Goal: Task Accomplishment & Management: Manage account settings

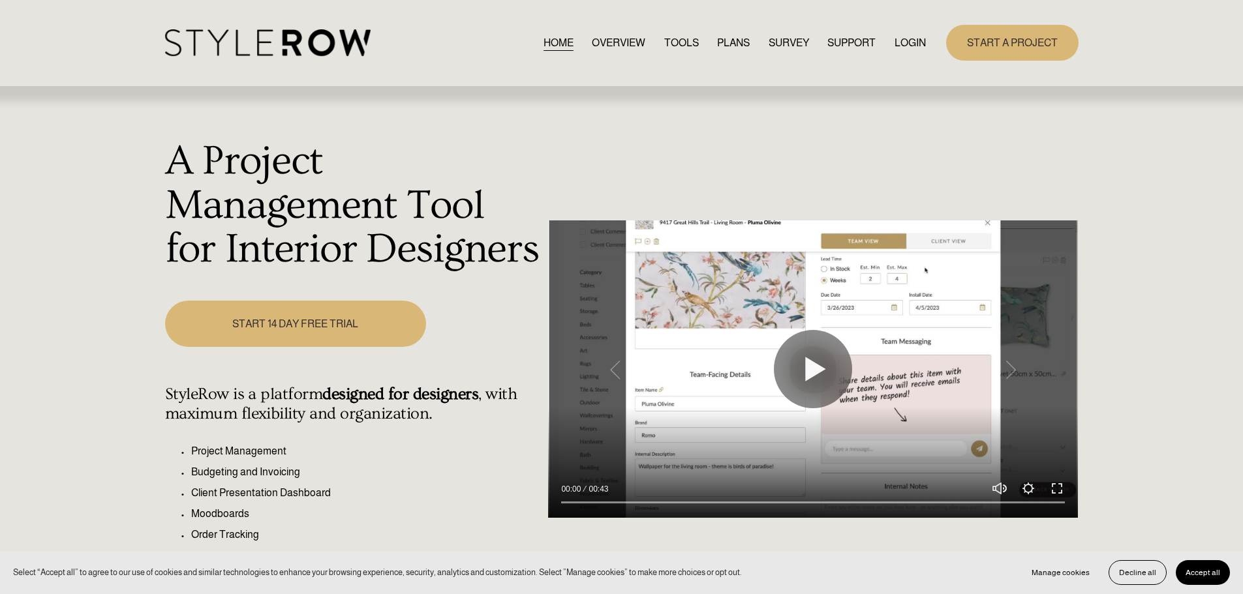
click at [914, 38] on link "LOGIN" at bounding box center [909, 43] width 31 height 18
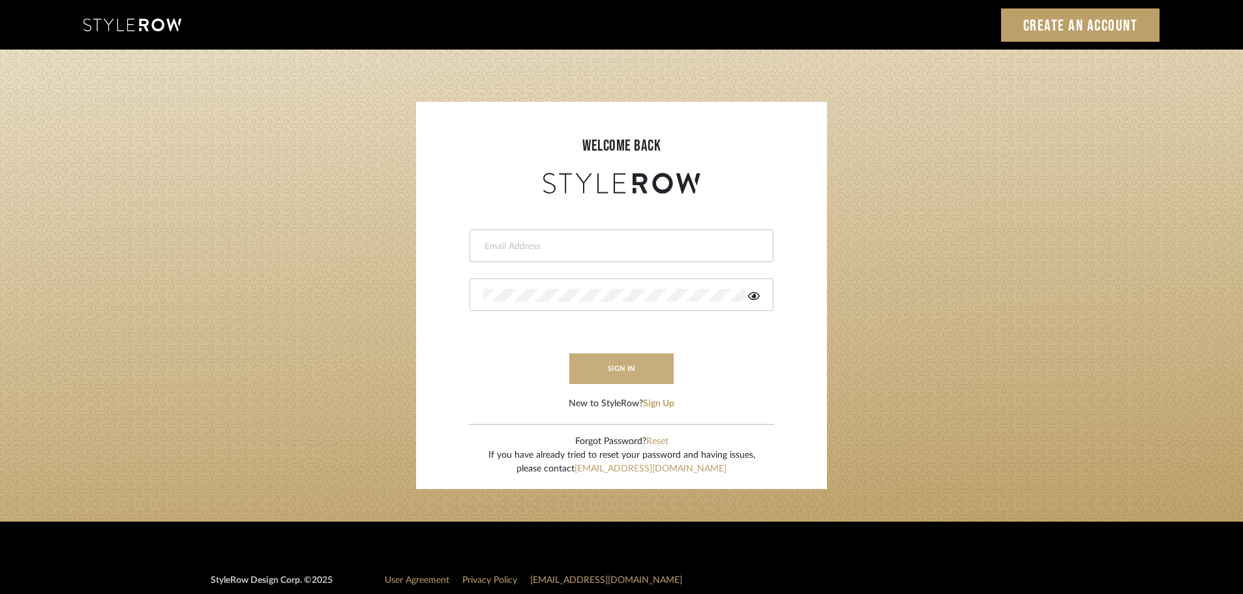
type input "madeleine@studiodb.com"
click at [654, 367] on button "sign in" at bounding box center [622, 369] width 104 height 31
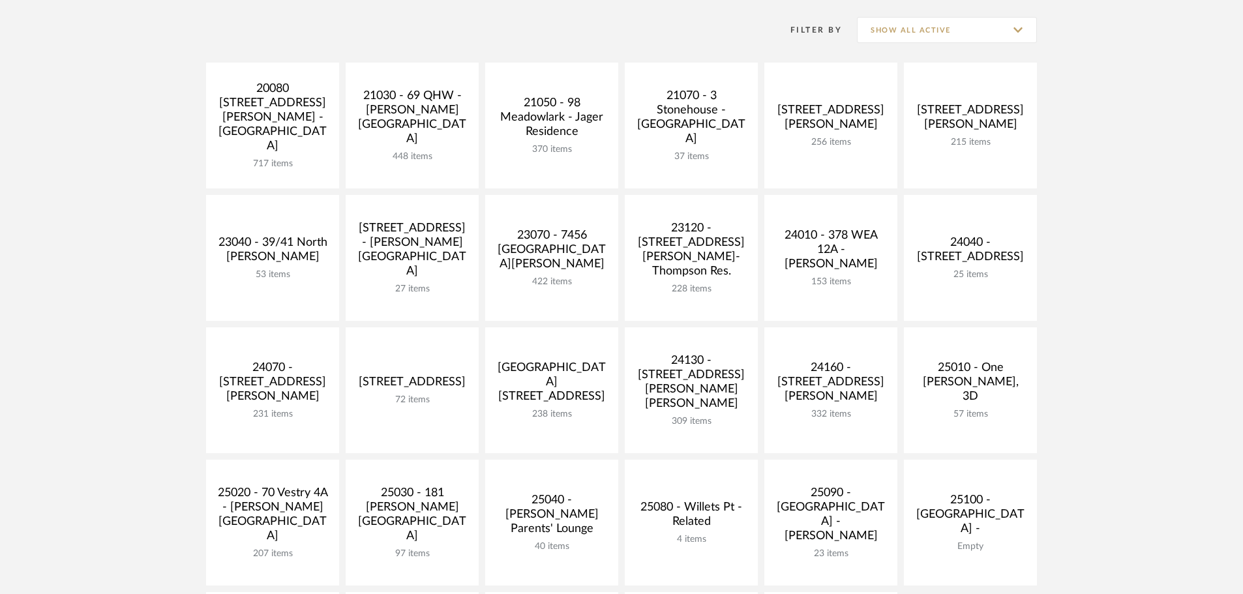
scroll to position [326, 0]
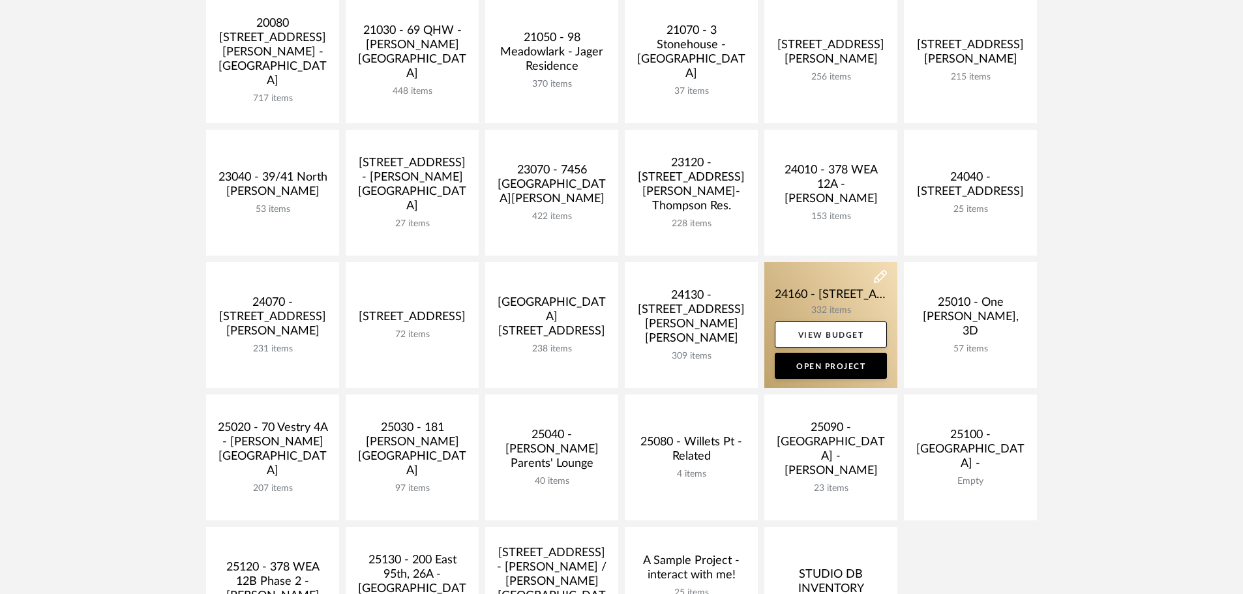
click at [783, 295] on link at bounding box center [831, 325] width 133 height 126
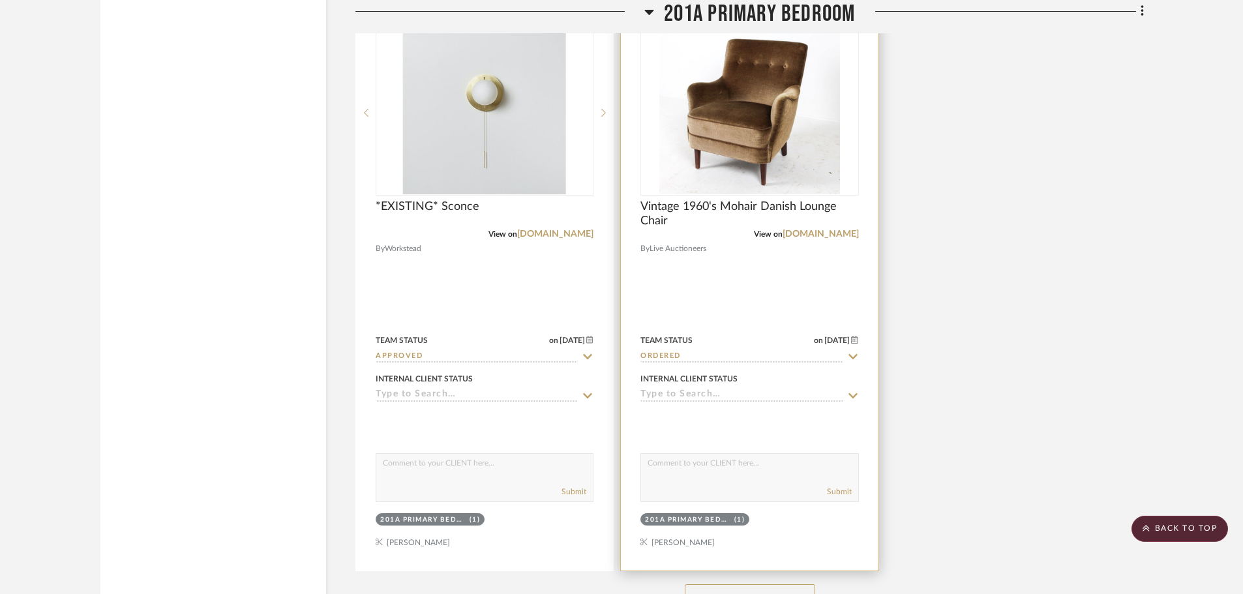
scroll to position [28118, 0]
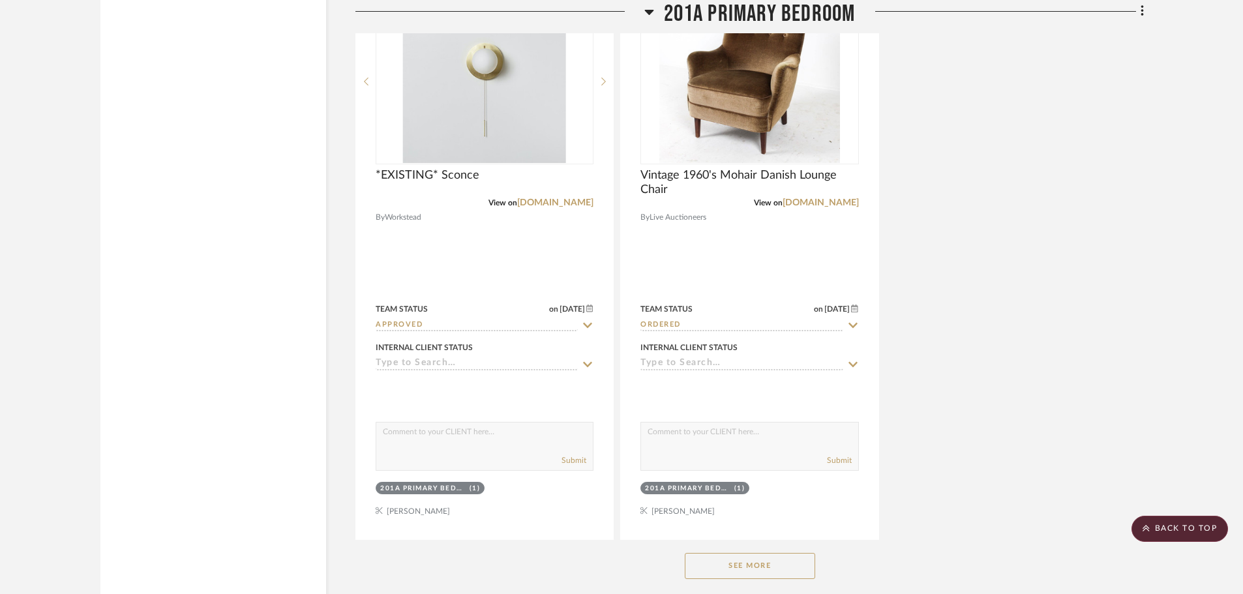
click at [791, 570] on button "See More" at bounding box center [750, 566] width 130 height 26
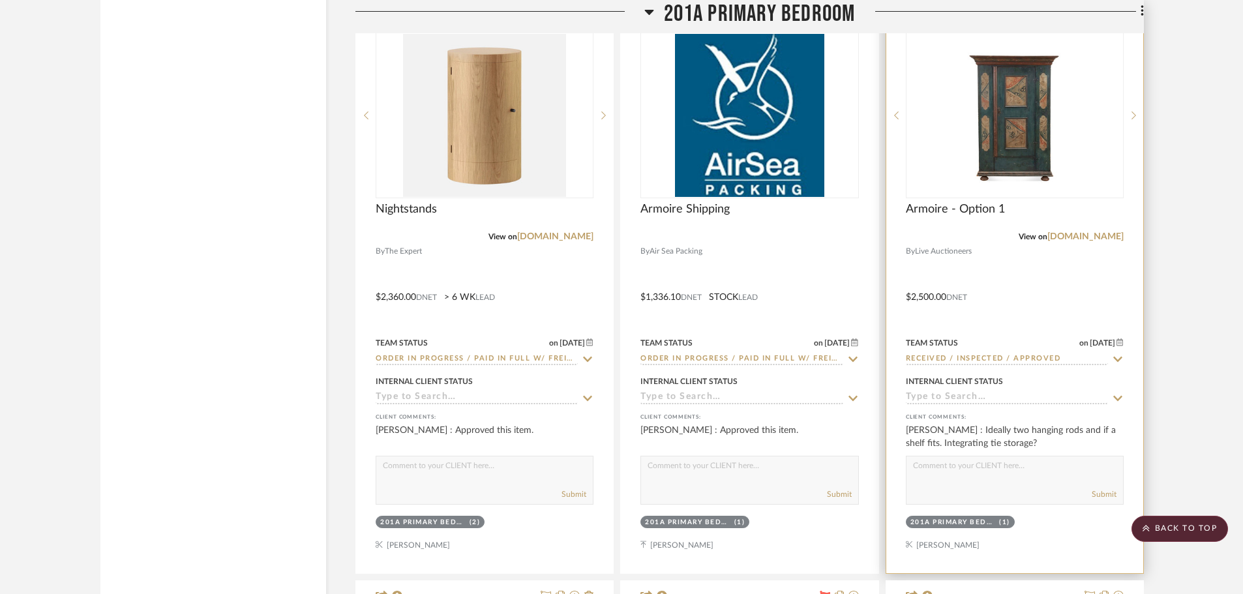
scroll to position [28640, 0]
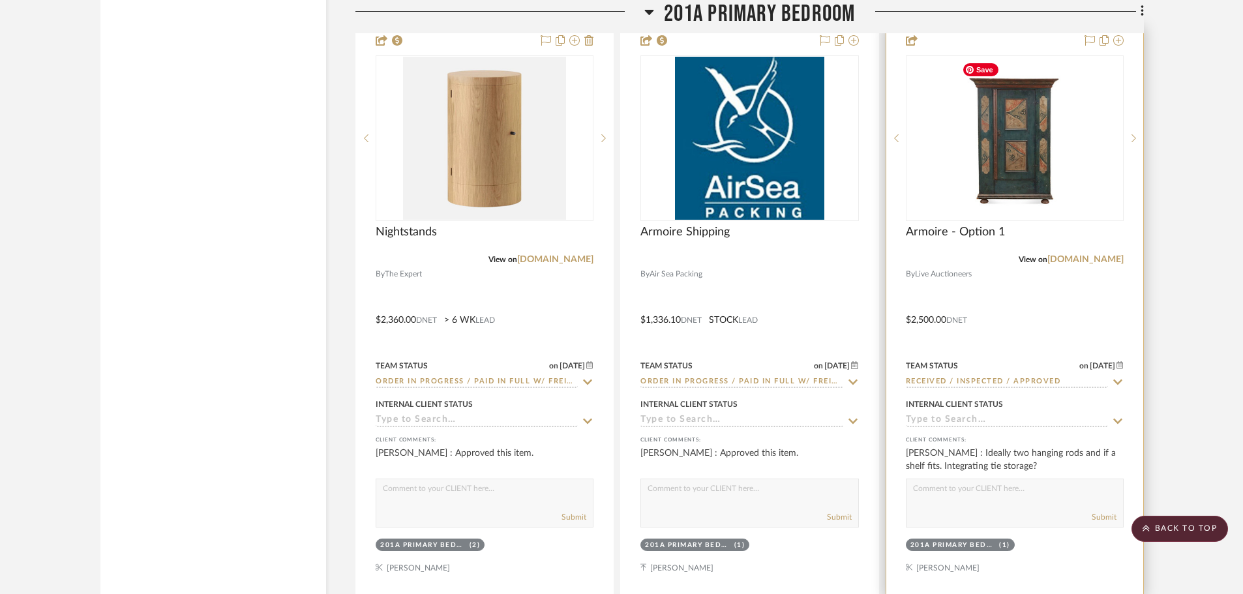
click at [1037, 166] on img "0" at bounding box center [1015, 138] width 117 height 163
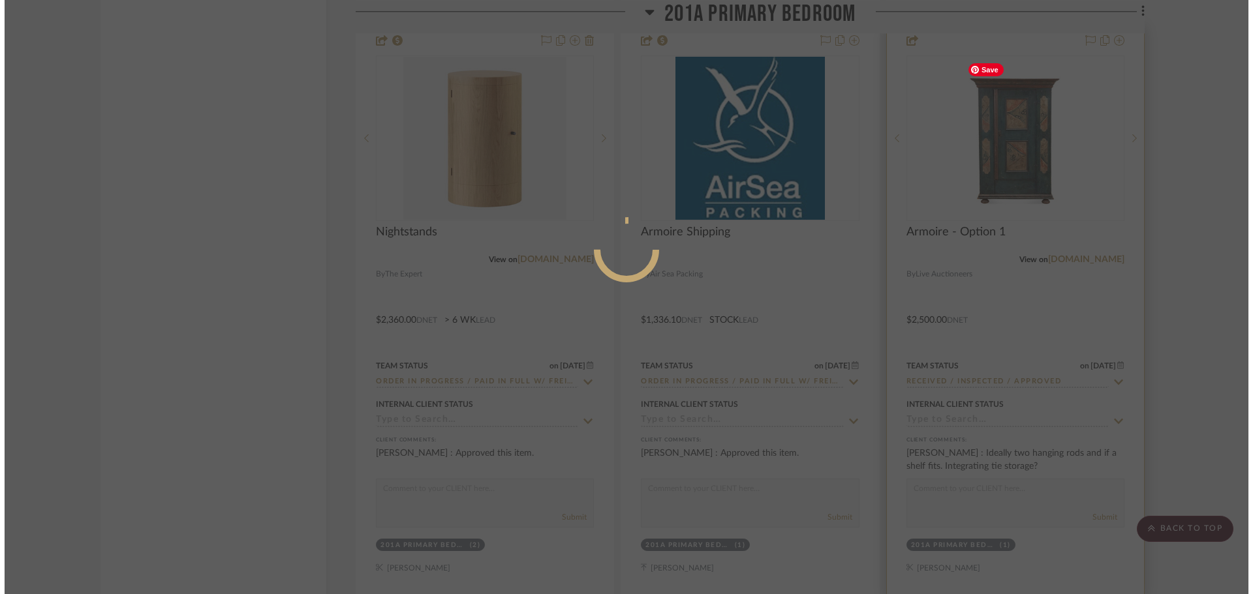
scroll to position [0, 0]
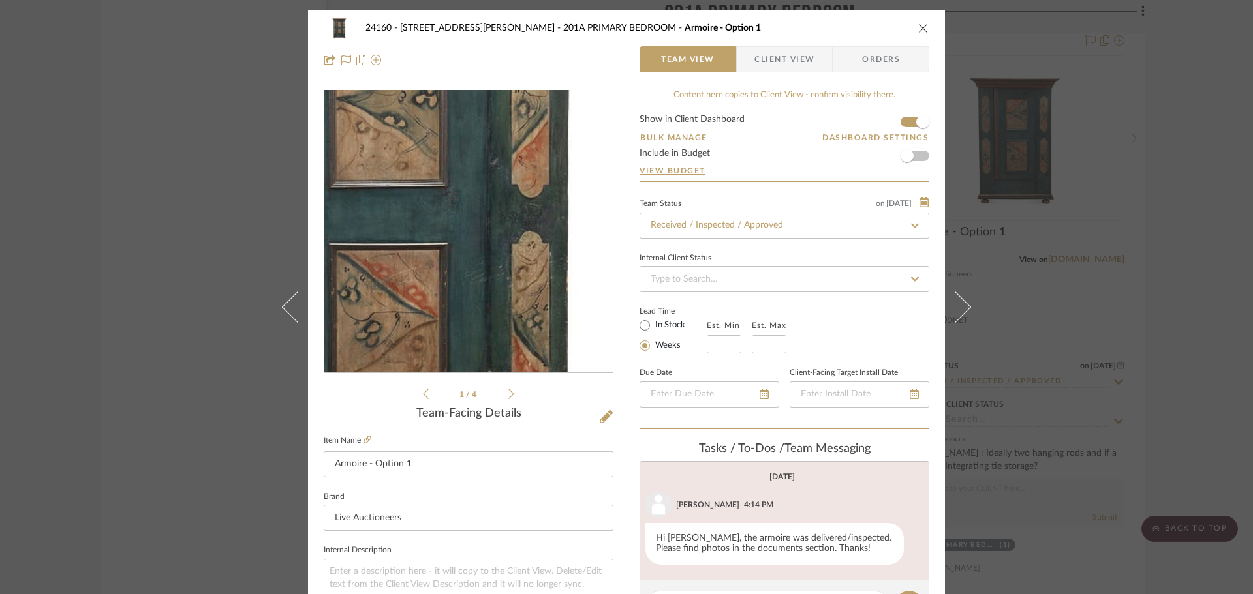
click at [493, 232] on img "0" at bounding box center [468, 231] width 202 height 283
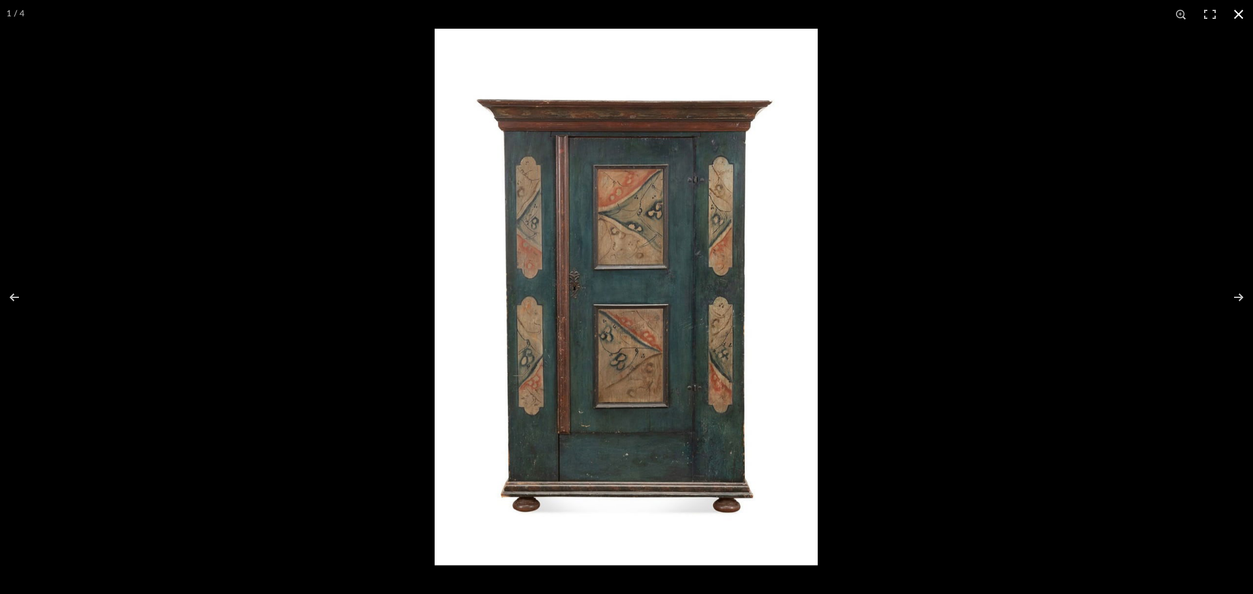
click at [1240, 18] on button at bounding box center [1238, 14] width 29 height 29
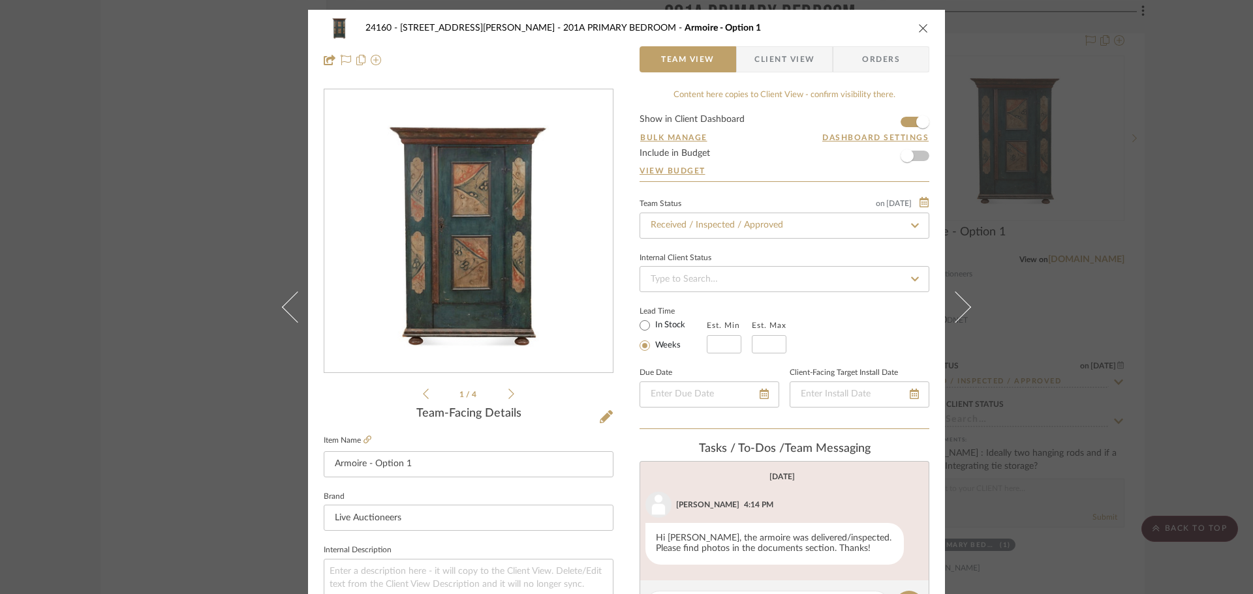
click at [1164, 113] on div "24160 - 214 E 18th Street - Satow Elliot 201A PRIMARY BEDROOM Armoire - Option …" at bounding box center [626, 297] width 1253 height 594
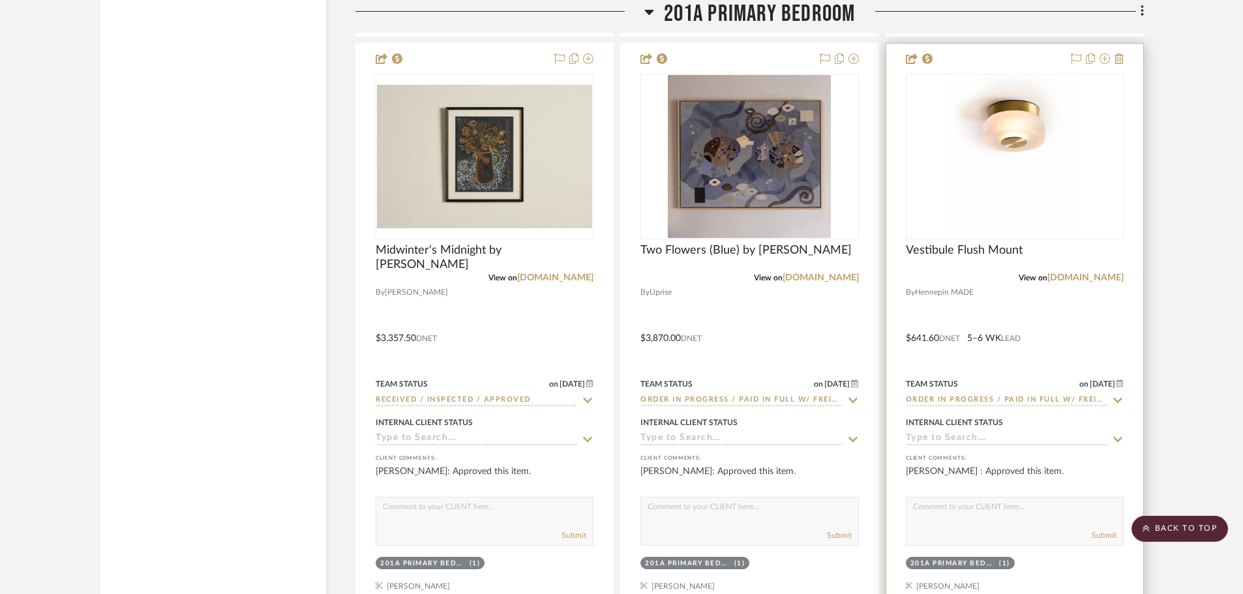
scroll to position [27466, 0]
click at [1055, 355] on div at bounding box center [1015, 327] width 257 height 571
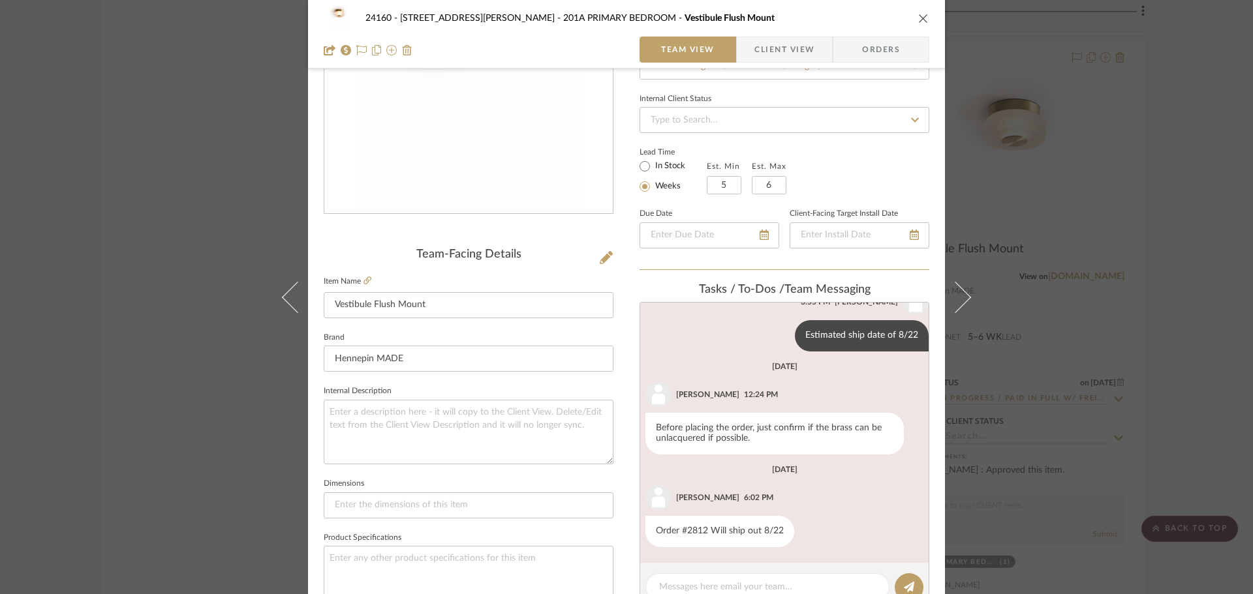
scroll to position [196, 0]
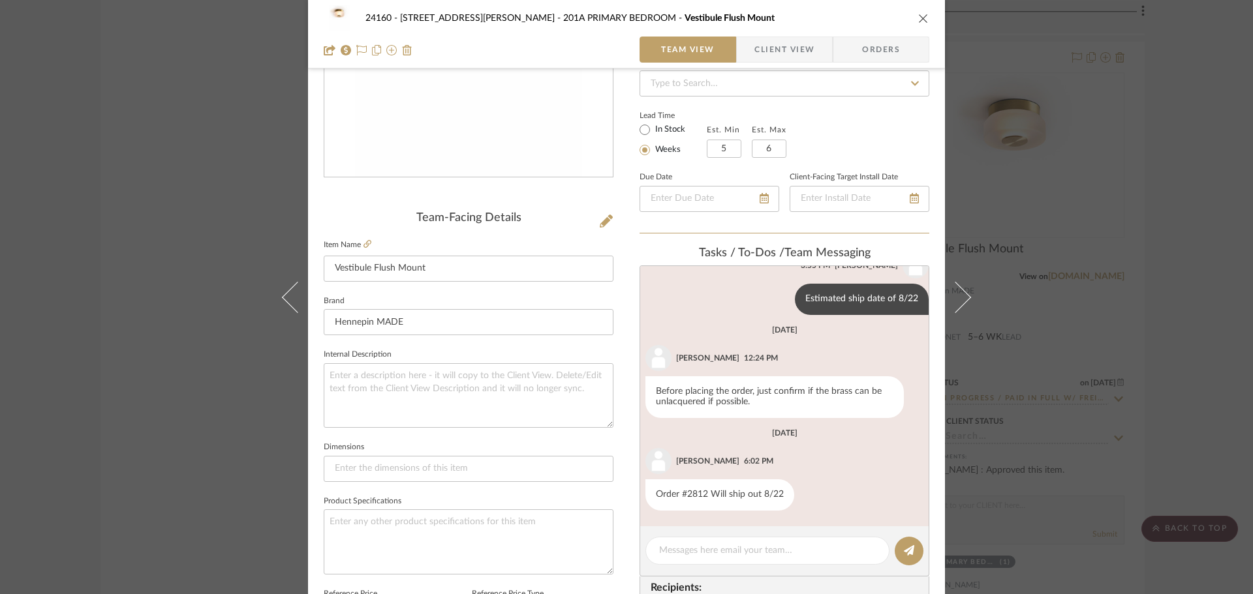
click at [1089, 403] on div "24160 - 214 E 18th Street - Satow Elliot 201A PRIMARY BEDROOM Vestibule Flush M…" at bounding box center [626, 297] width 1253 height 594
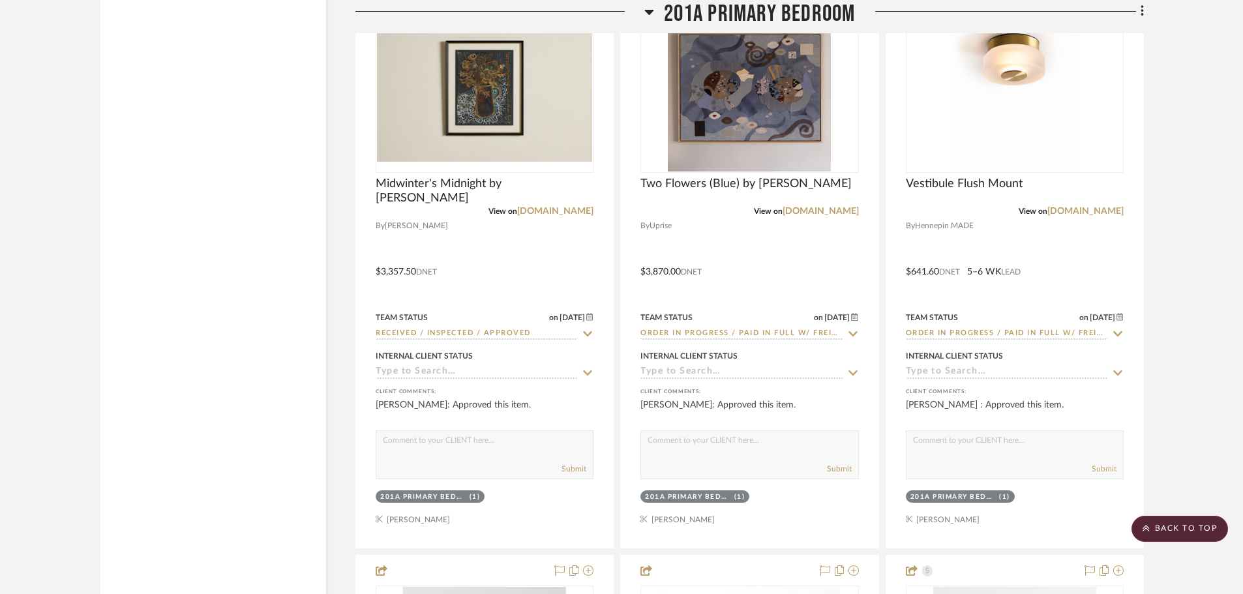
scroll to position [27466, 0]
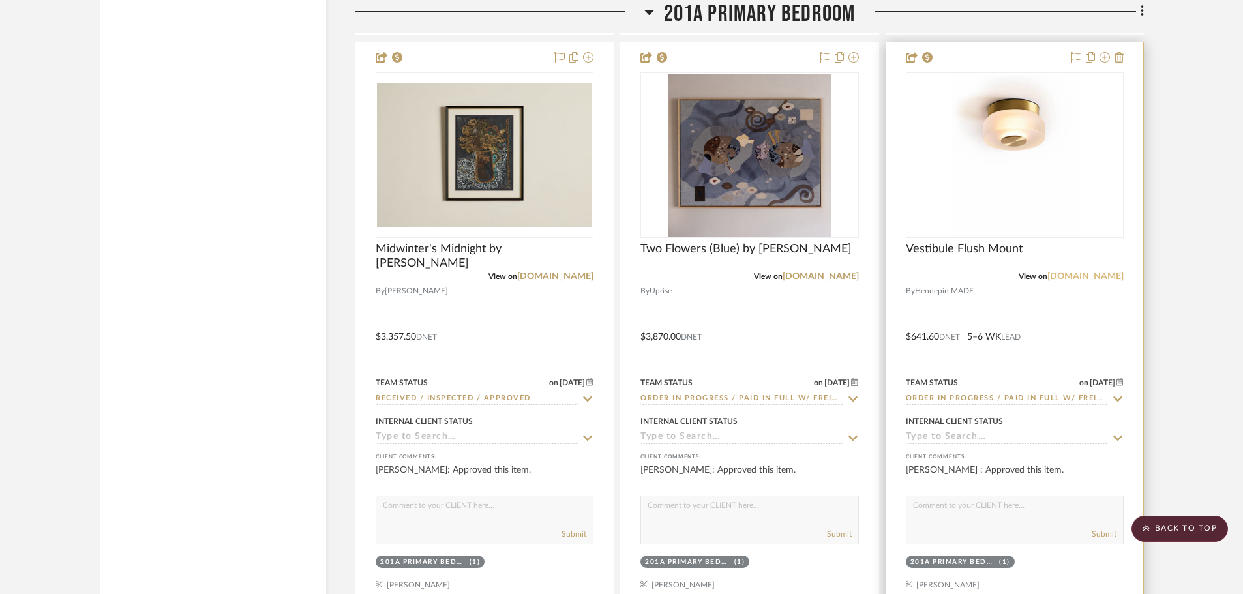
click at [1073, 277] on link "hennepinmade.com" at bounding box center [1086, 276] width 76 height 9
click at [1054, 279] on link "hennepinmade.com" at bounding box center [1086, 276] width 76 height 9
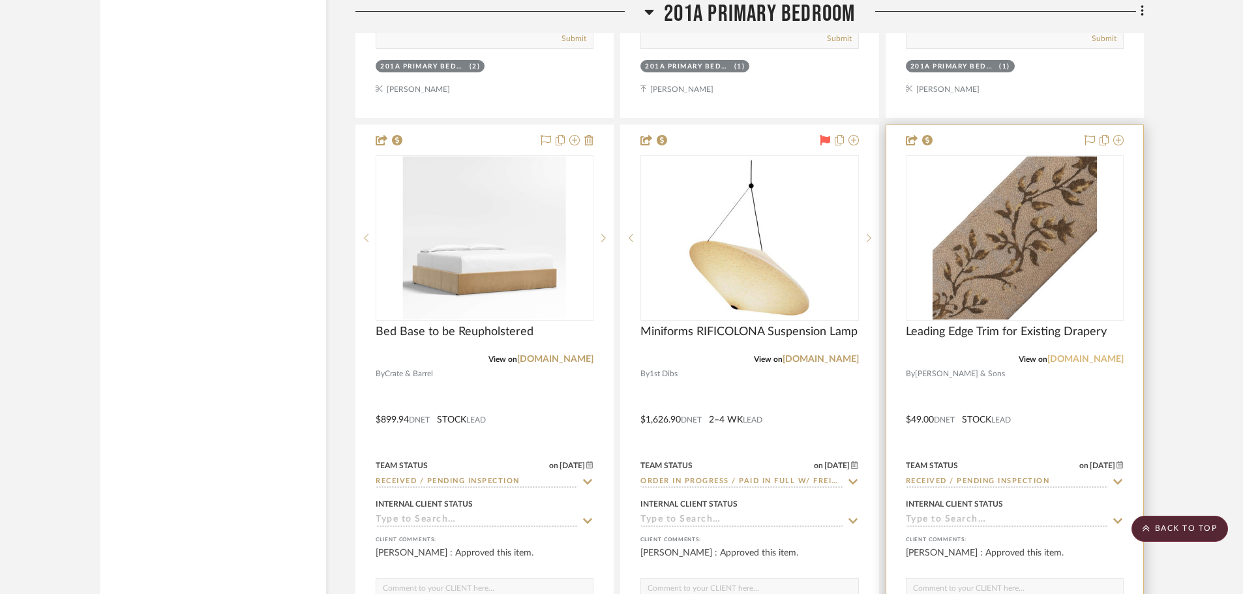
scroll to position [29097, 0]
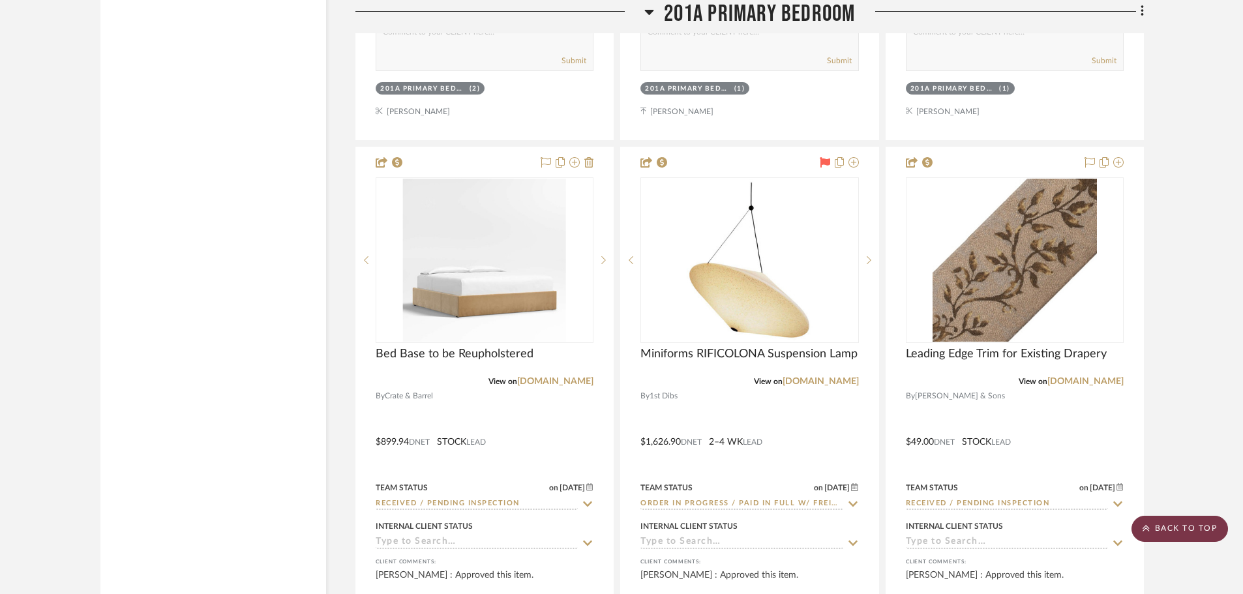
click at [1172, 525] on scroll-to-top-button "BACK TO TOP" at bounding box center [1180, 529] width 97 height 26
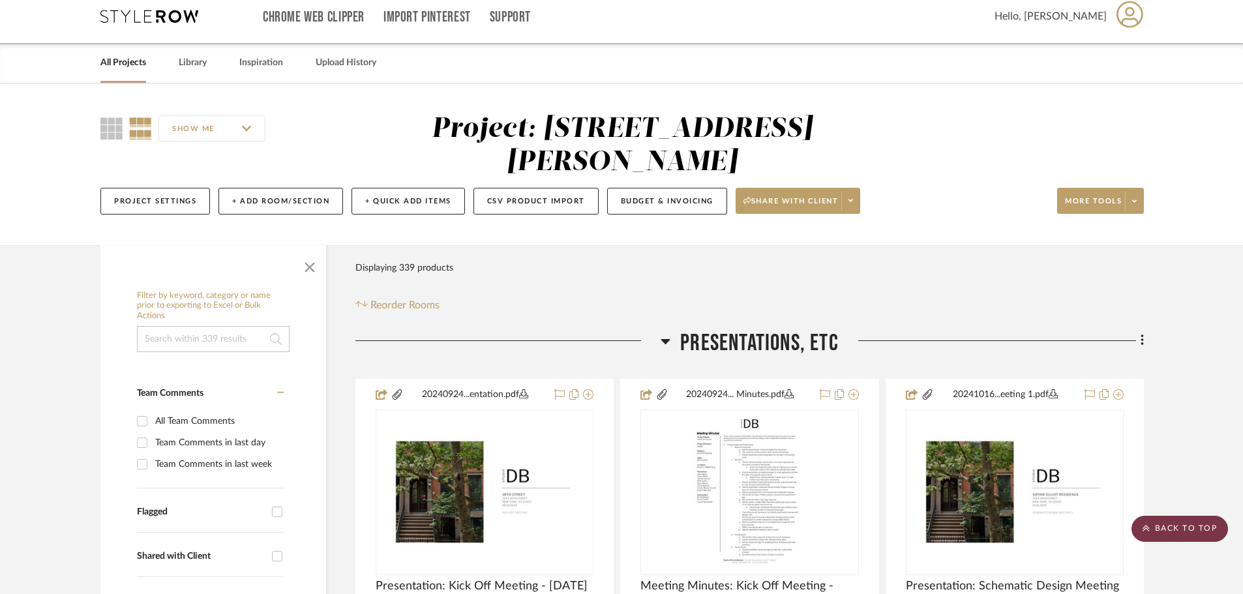
scroll to position [0, 0]
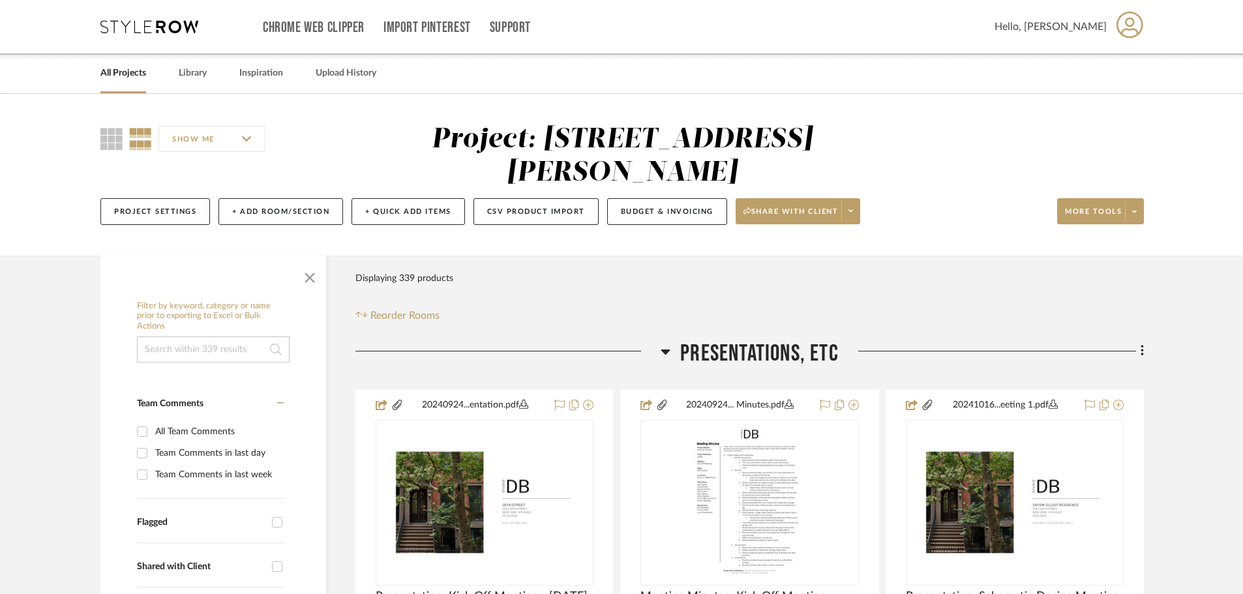
drag, startPoint x: 175, startPoint y: 27, endPoint x: 186, endPoint y: 35, distance: 13.2
click at [186, 35] on div "Chrome Web Clipper Import Pinterest Support All Projects Library Inspiration Up…" at bounding box center [622, 26] width 1044 height 53
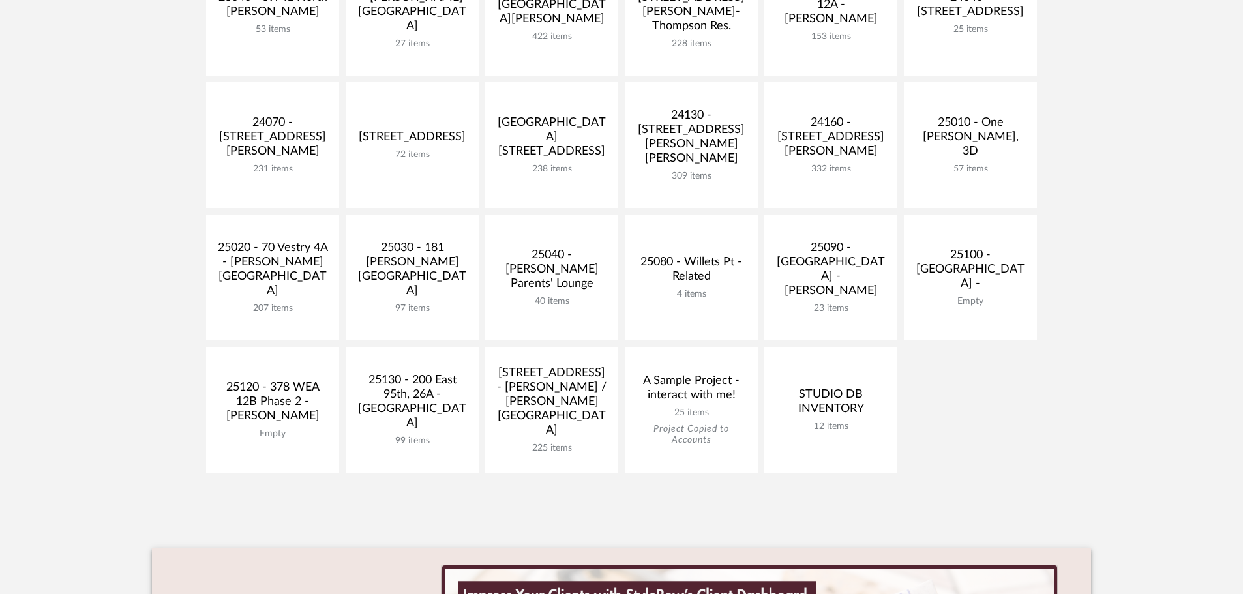
scroll to position [522, 0]
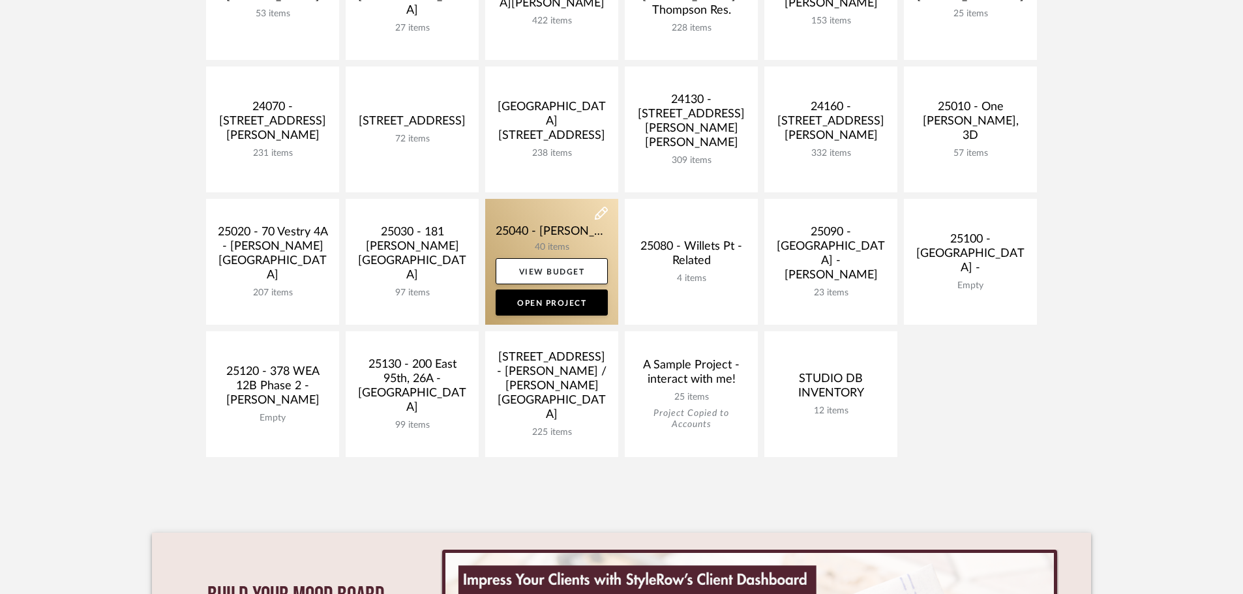
click at [530, 238] on link at bounding box center [551, 262] width 133 height 126
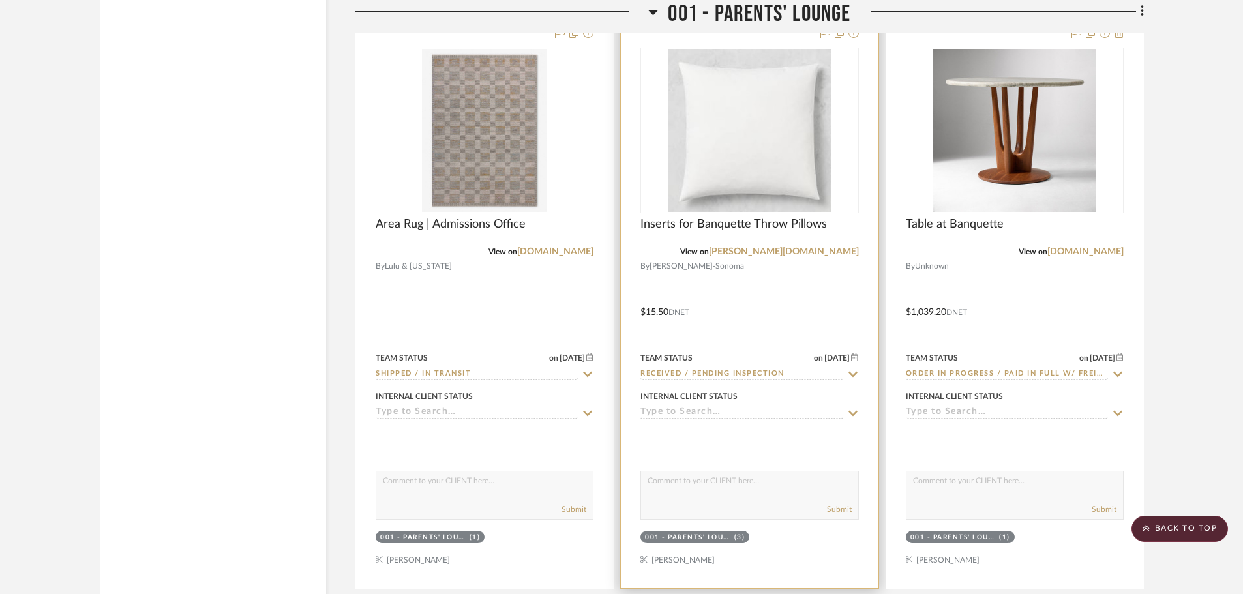
scroll to position [2218, 0]
click at [753, 309] on div at bounding box center [749, 305] width 257 height 571
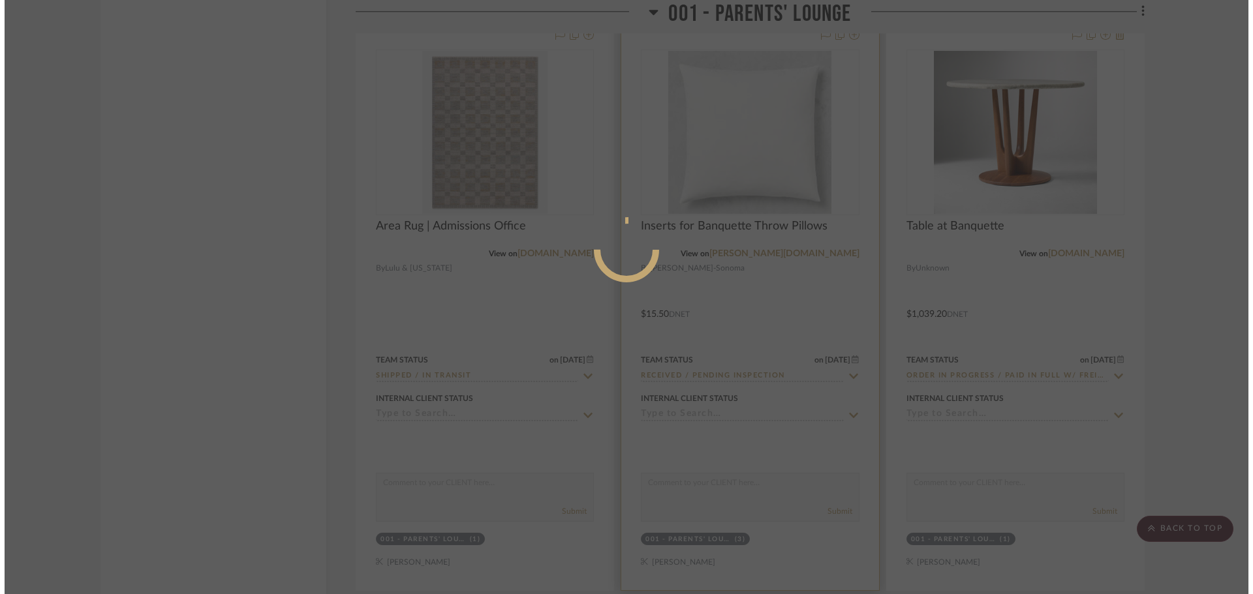
scroll to position [0, 0]
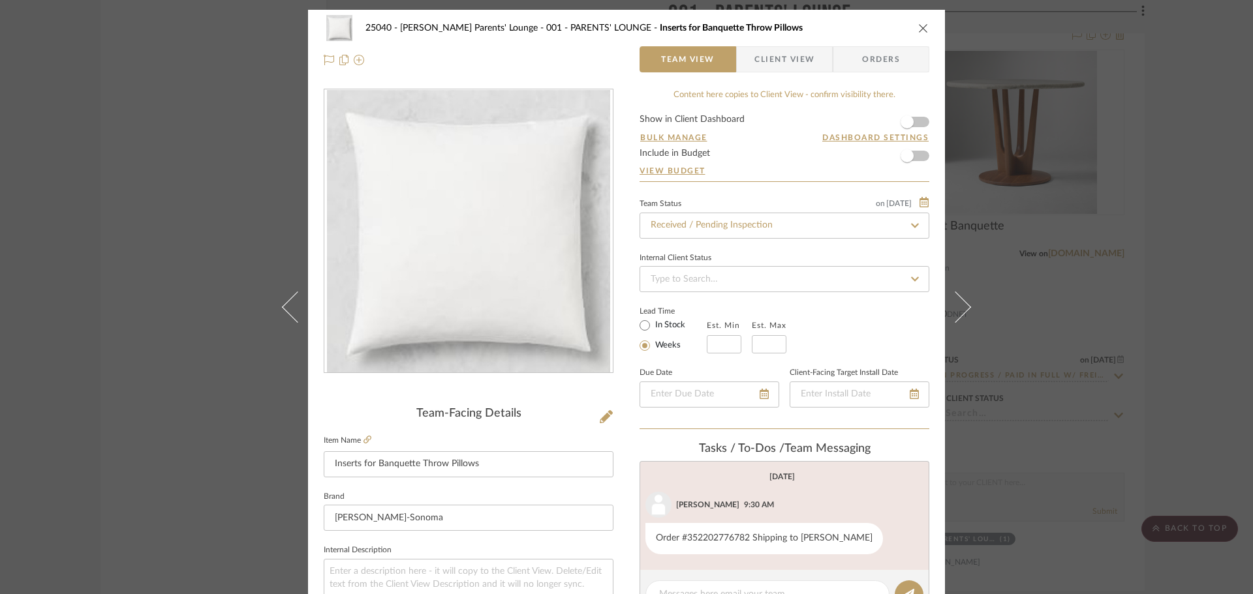
click at [368, 442] on fieldset "Item Name Inserts for Banquette Throw Pillows" at bounding box center [469, 455] width 290 height 46
click at [363, 438] on icon at bounding box center [367, 440] width 8 height 8
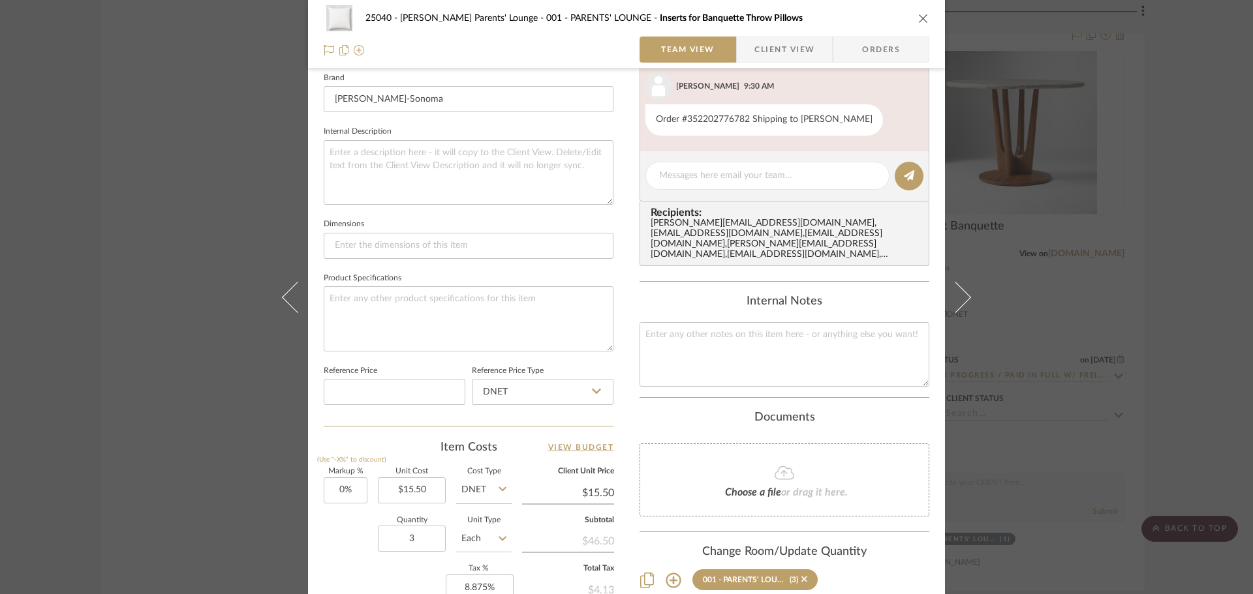
scroll to position [620, 0]
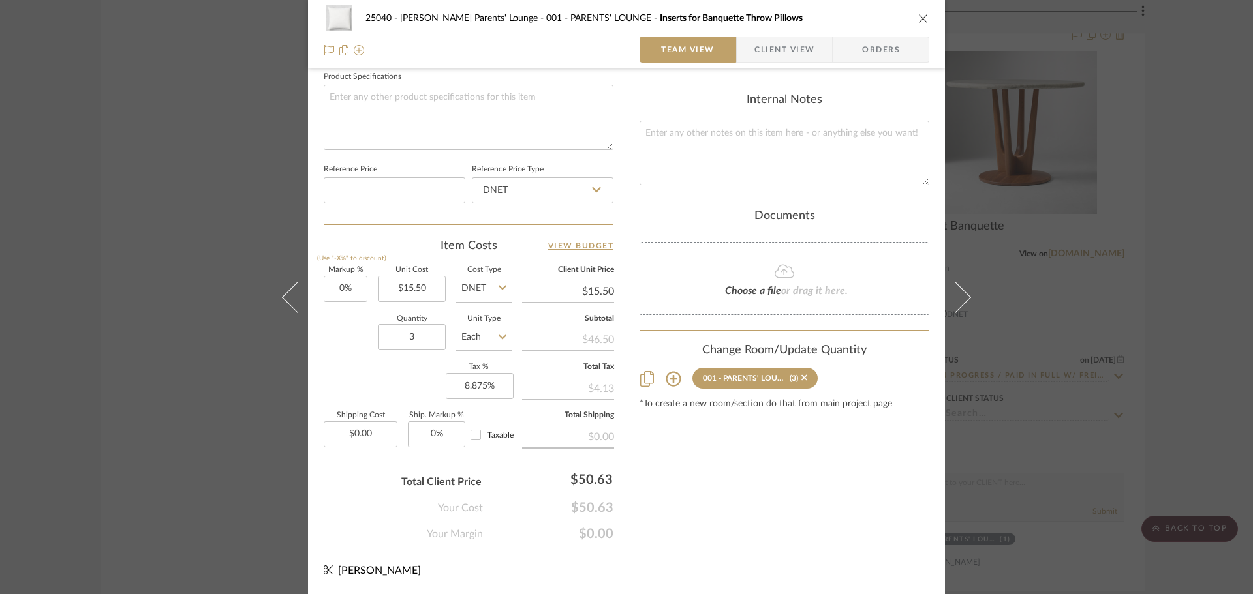
click at [793, 48] on span "Client View" at bounding box center [784, 50] width 60 height 26
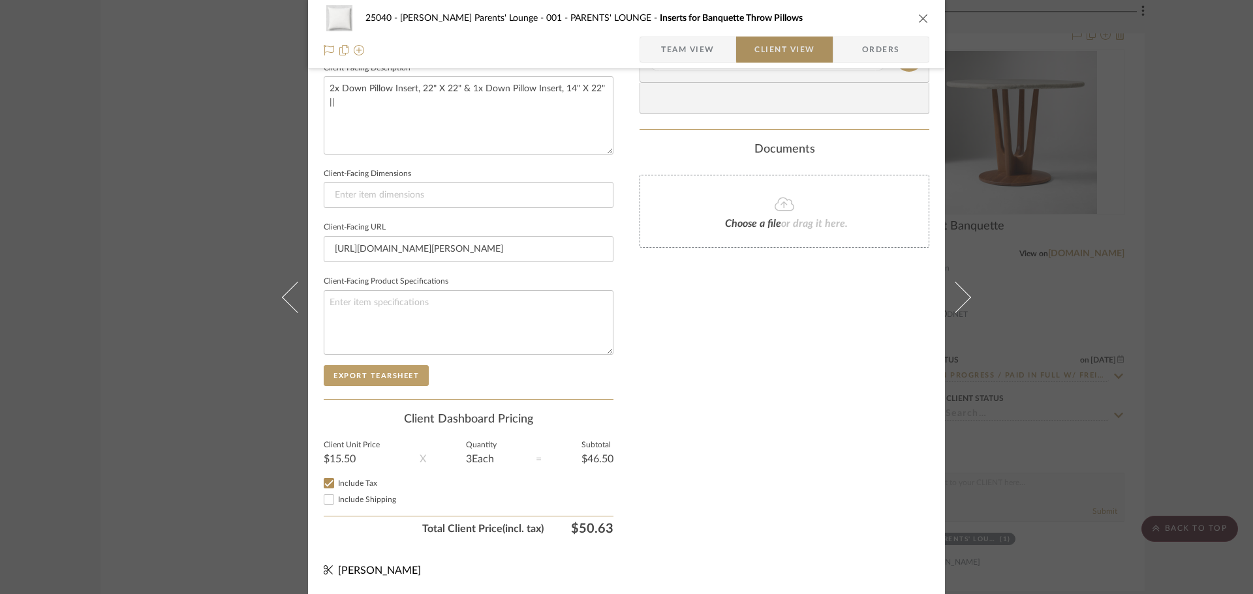
scroll to position [480, 0]
click at [722, 45] on span "Team View" at bounding box center [687, 50] width 95 height 26
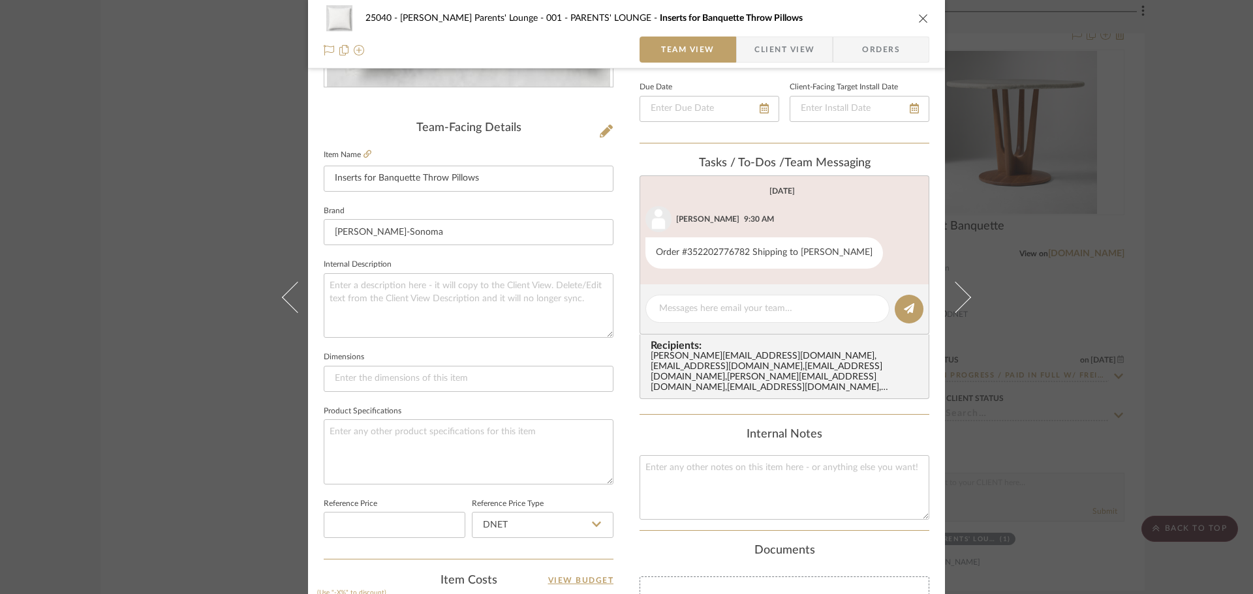
scroll to position [284, 0]
click at [808, 53] on span "Client View" at bounding box center [784, 50] width 60 height 26
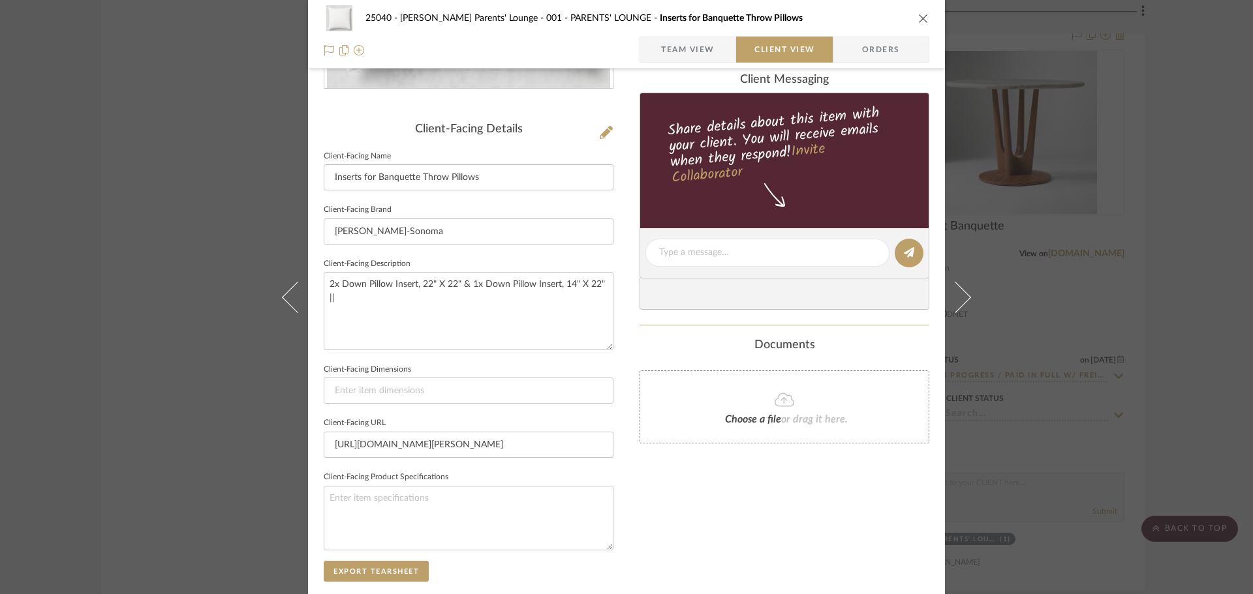
click at [691, 35] on div "25040 - Grace Church Parents' Lounge 001 - PARENTS' LOUNGE Inserts for Banquett…" at bounding box center [626, 34] width 637 height 69
click at [699, 48] on span "Team View" at bounding box center [687, 50] width 53 height 26
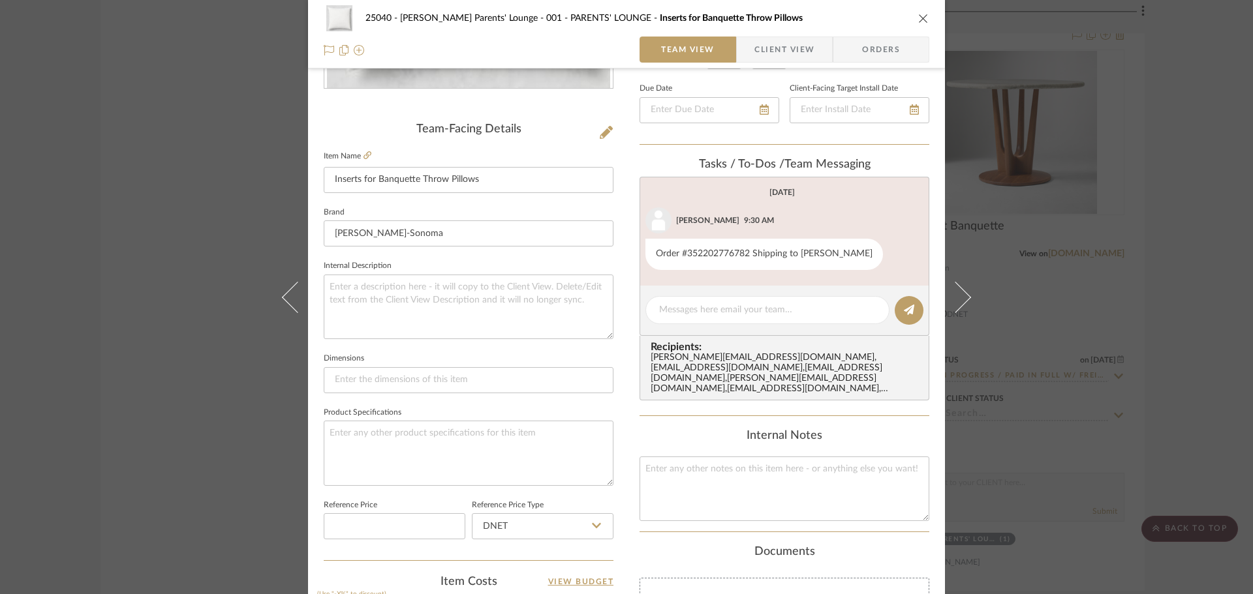
click at [1146, 231] on div "25040 - Grace Church Parents' Lounge 001 - PARENTS' LOUNGE Inserts for Banquett…" at bounding box center [626, 297] width 1253 height 594
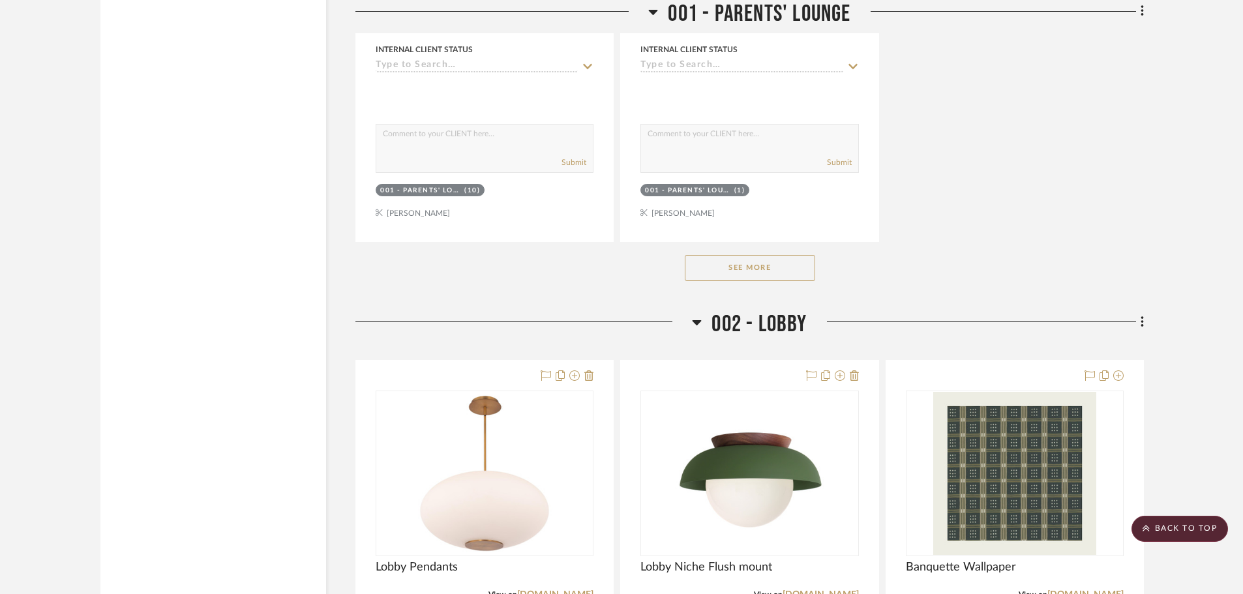
scroll to position [3653, 0]
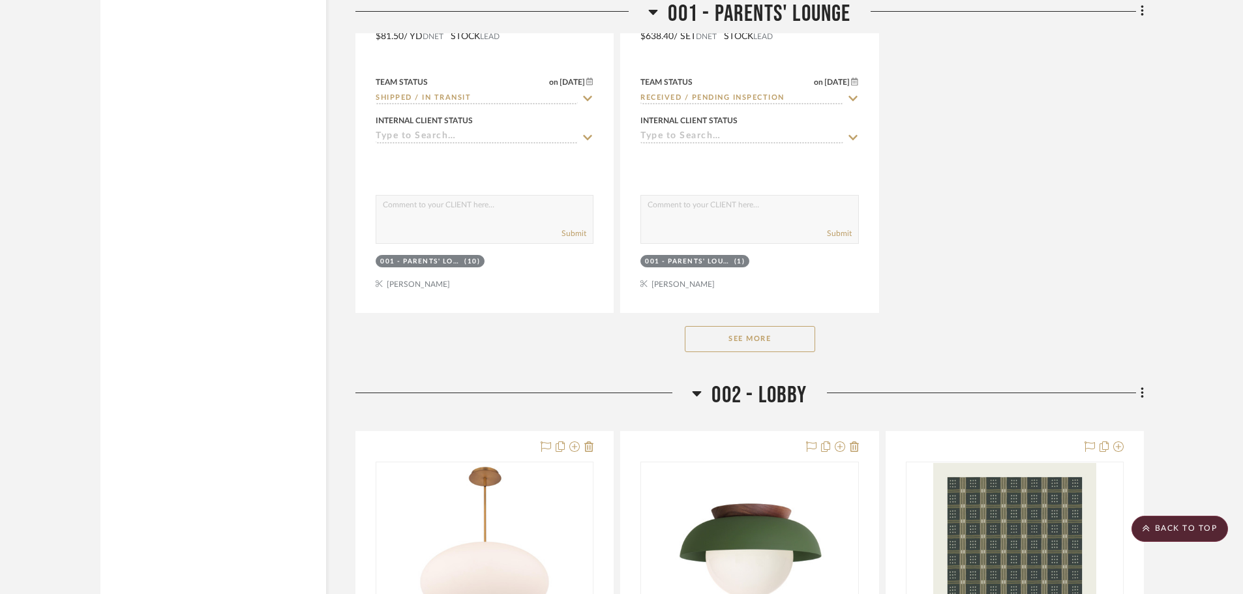
click at [785, 342] on button "See More" at bounding box center [750, 339] width 130 height 26
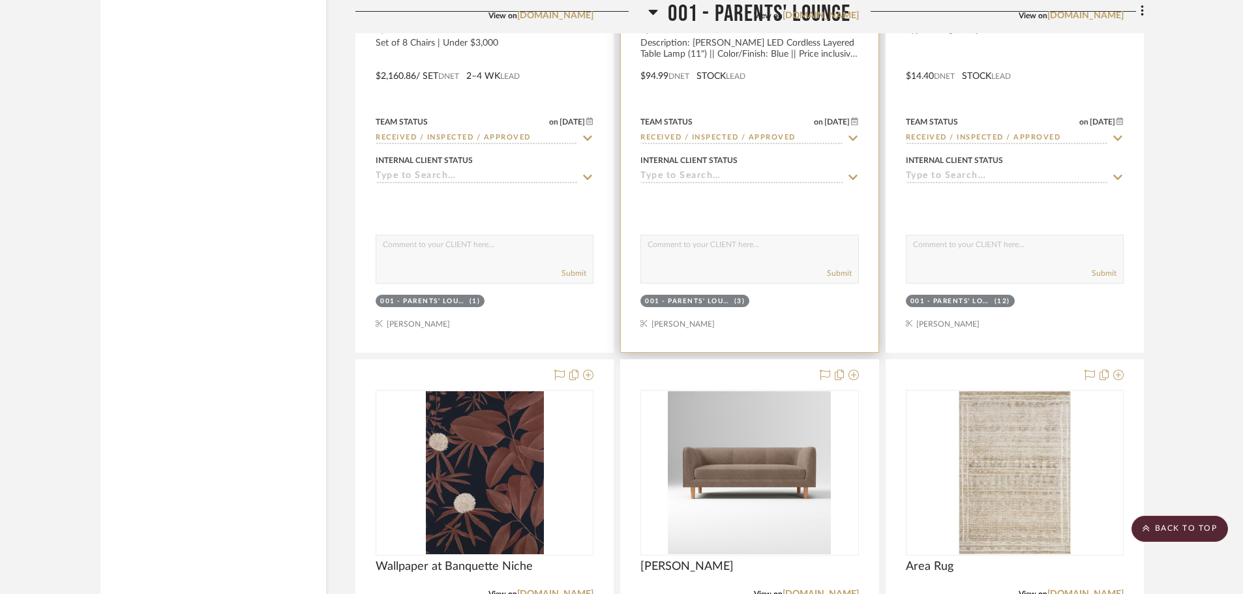
scroll to position [5676, 0]
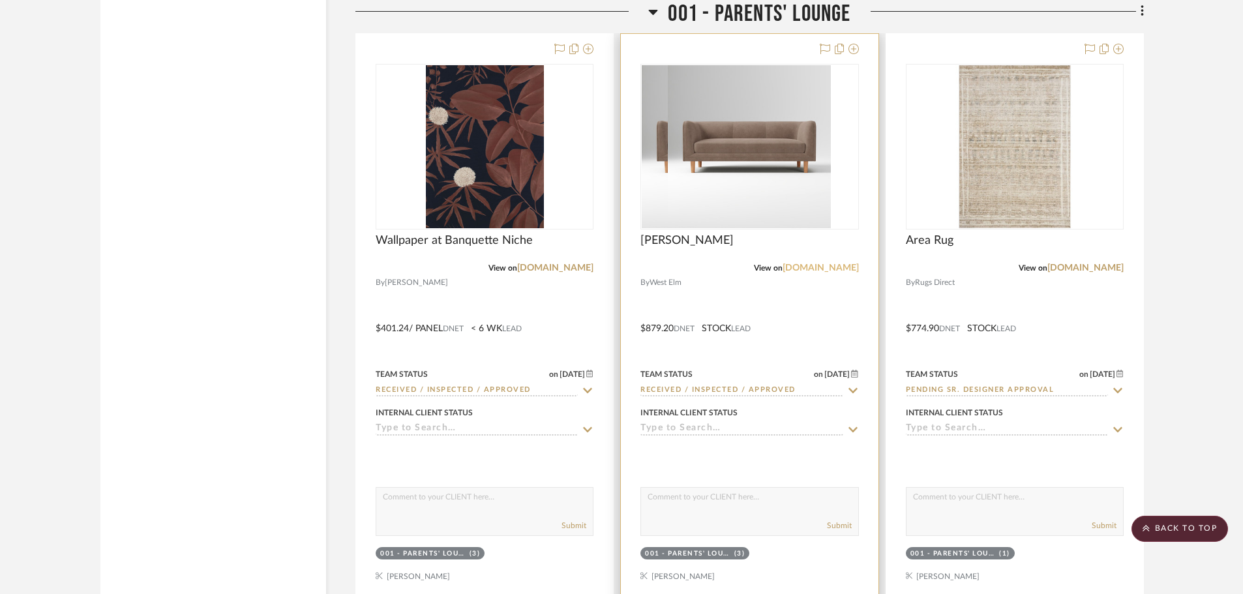
click at [842, 272] on link "[DOMAIN_NAME]" at bounding box center [821, 268] width 76 height 9
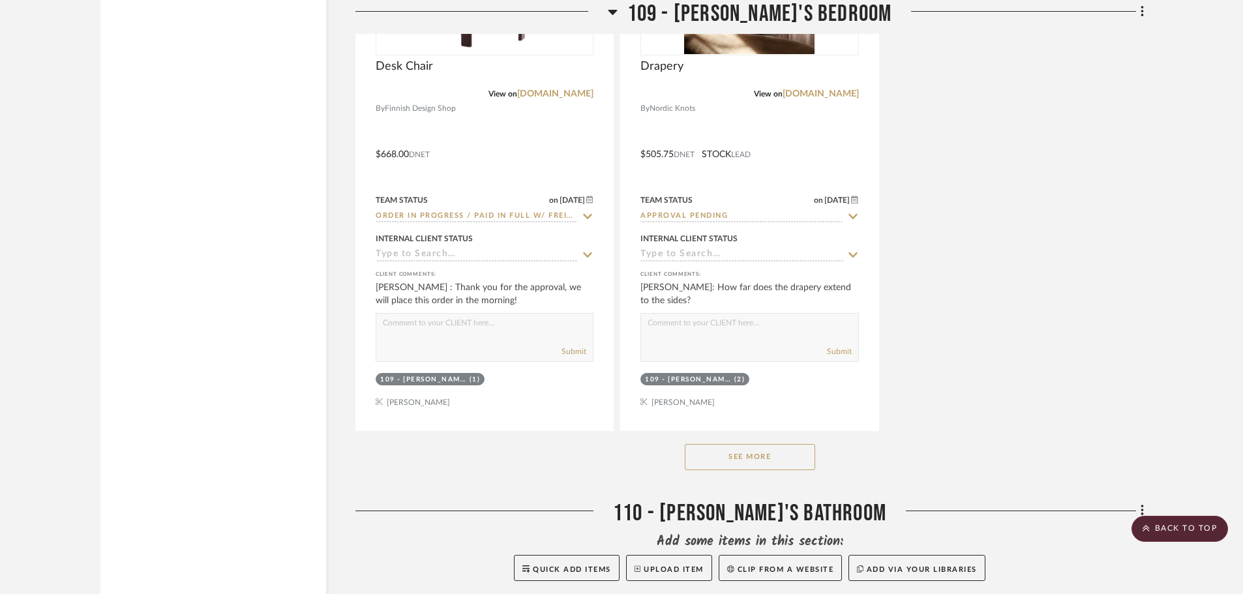
scroll to position [13635, 0]
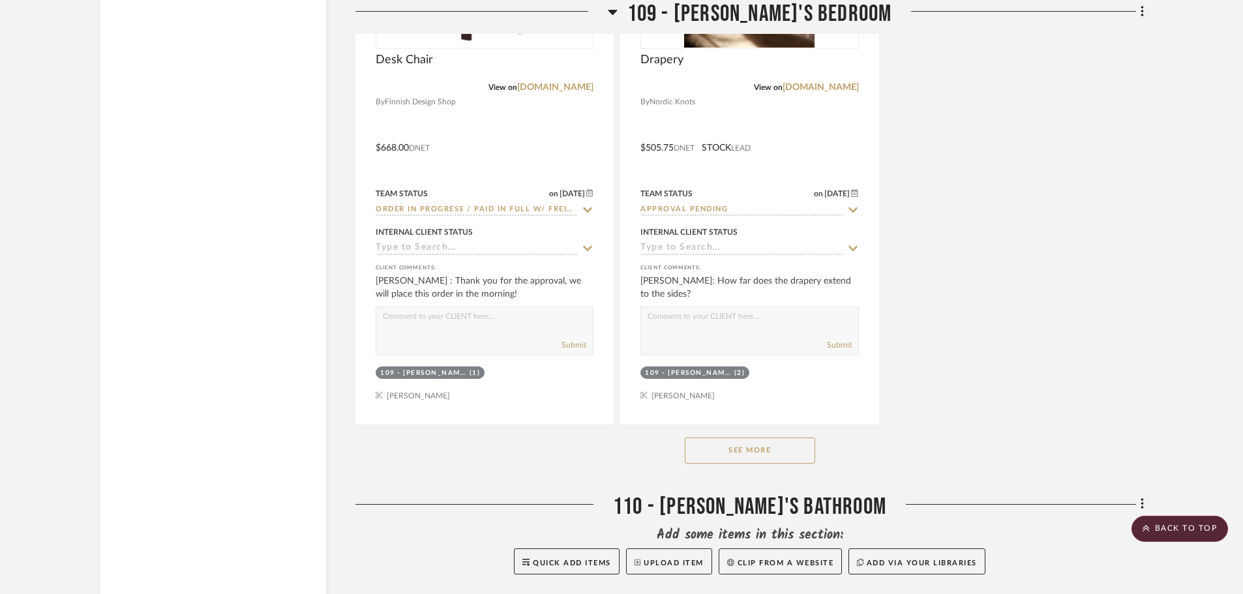
click at [799, 449] on button "See More" at bounding box center [750, 451] width 130 height 26
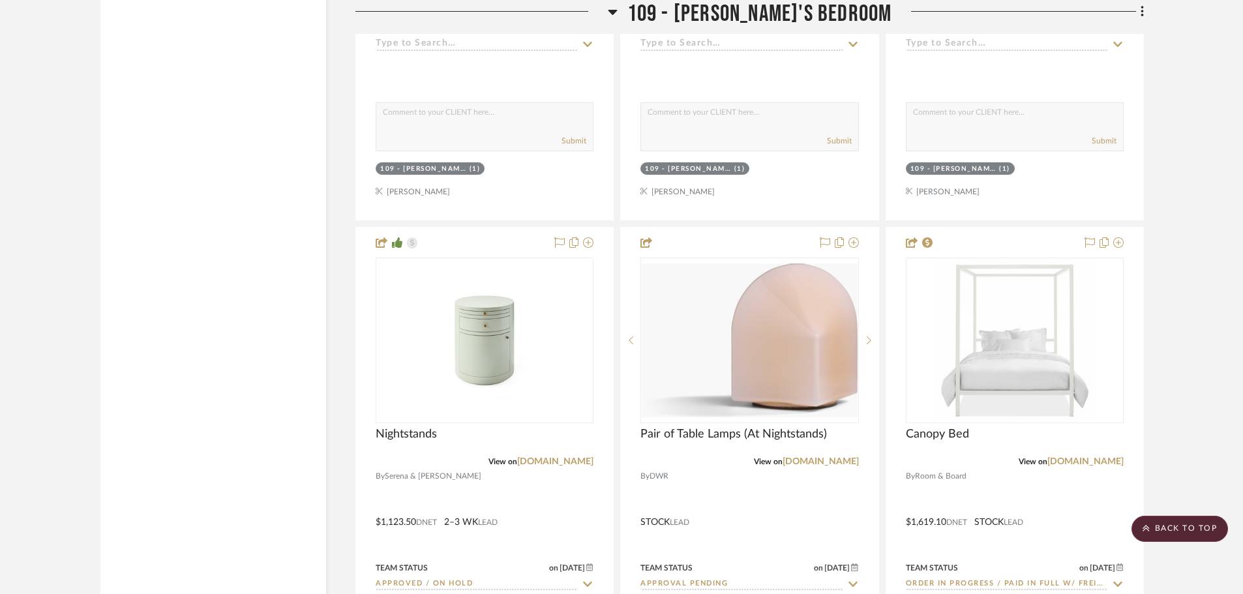
scroll to position [14679, 0]
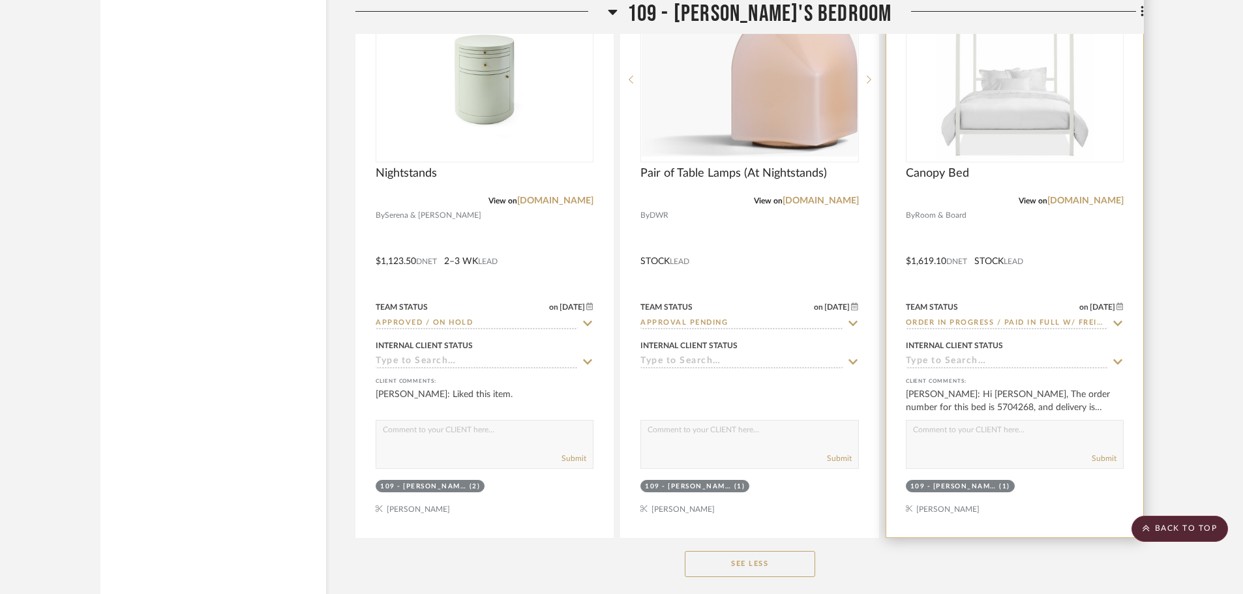
click at [1069, 260] on div at bounding box center [1015, 252] width 257 height 571
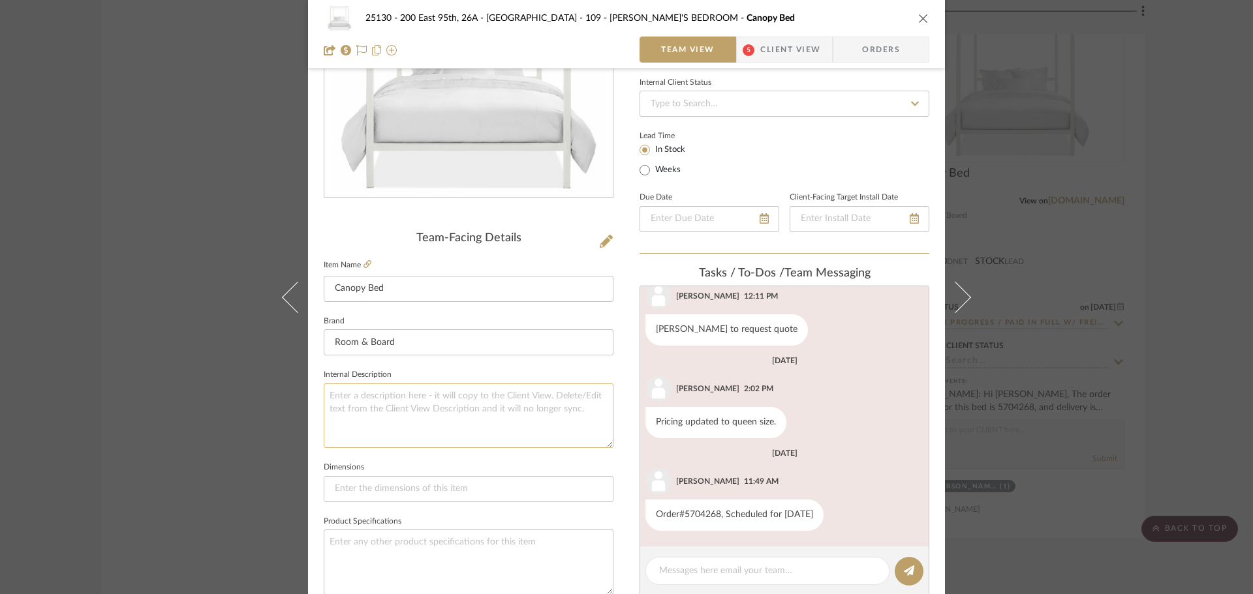
scroll to position [196, 0]
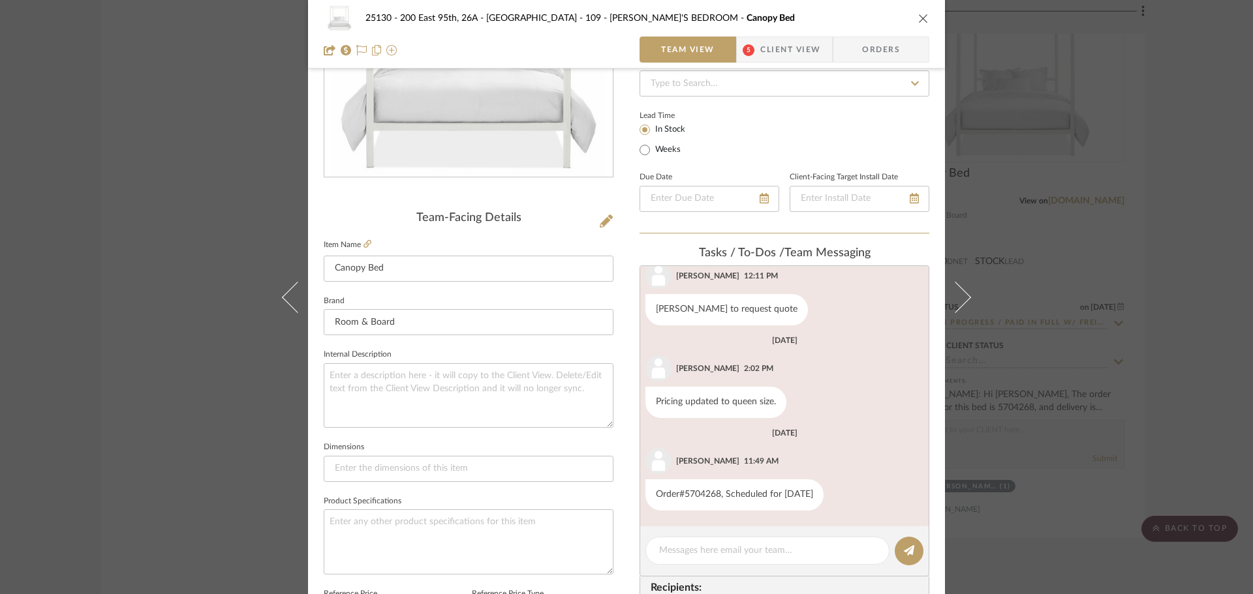
click at [1098, 298] on div "25130 - 200 East 95th, 26A - Kosheleva 109 - [PERSON_NAME]'S BEDROOM Canopy Bed…" at bounding box center [626, 297] width 1253 height 594
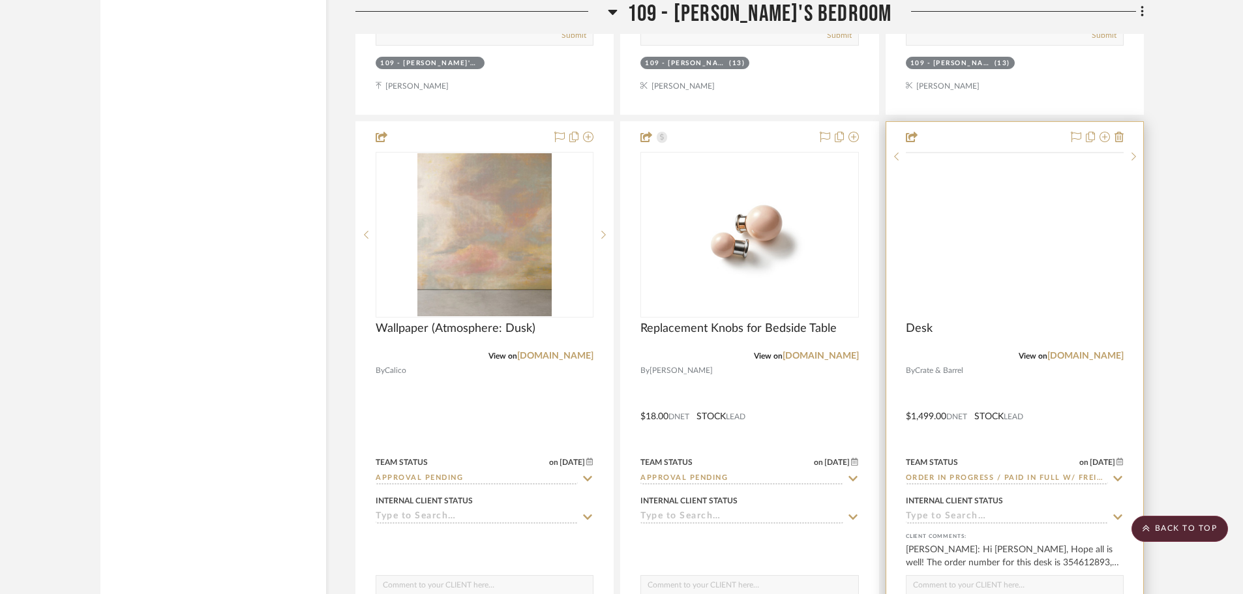
scroll to position [12787, 0]
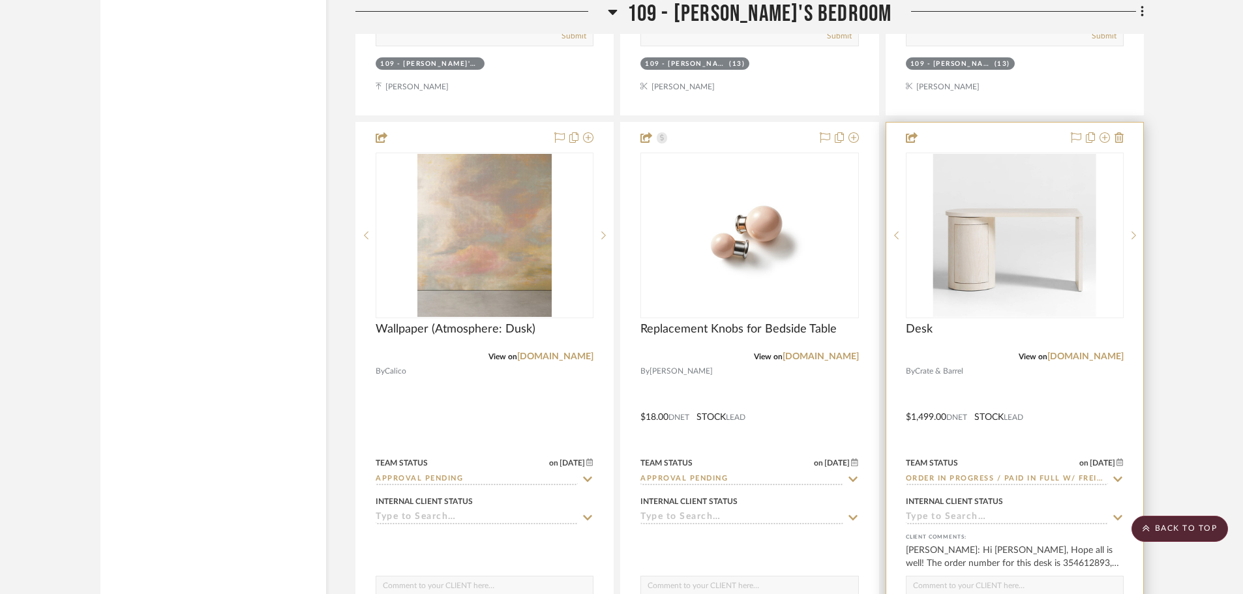
click at [1102, 400] on div at bounding box center [1015, 408] width 257 height 571
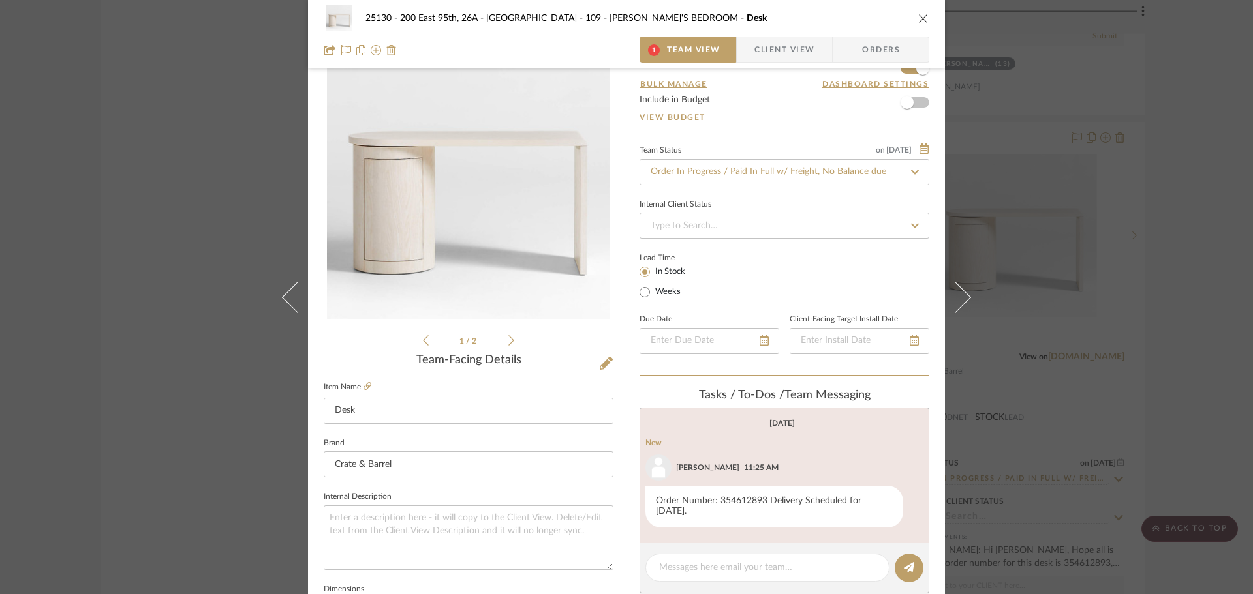
scroll to position [196, 0]
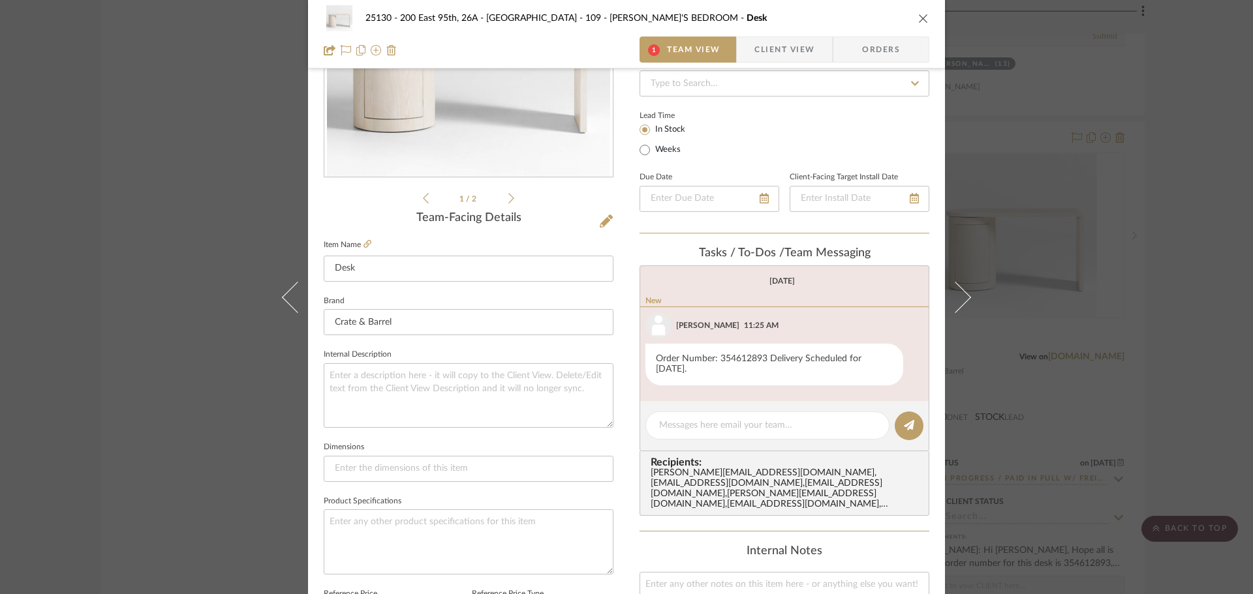
click at [804, 54] on span "Client View" at bounding box center [784, 50] width 60 height 26
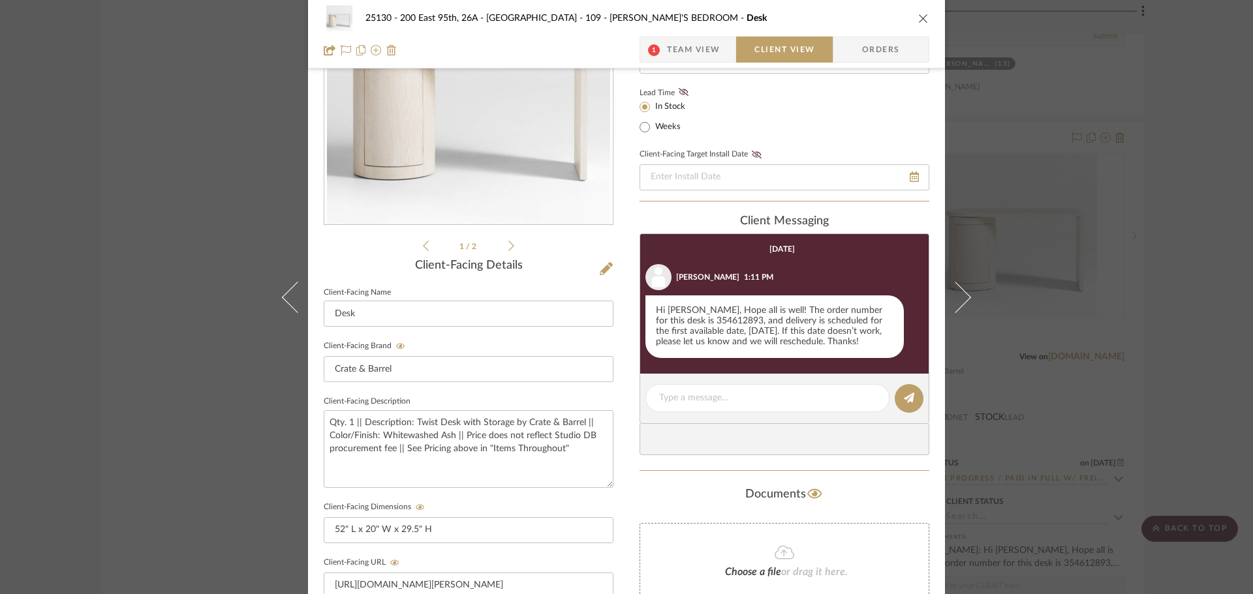
scroll to position [130, 0]
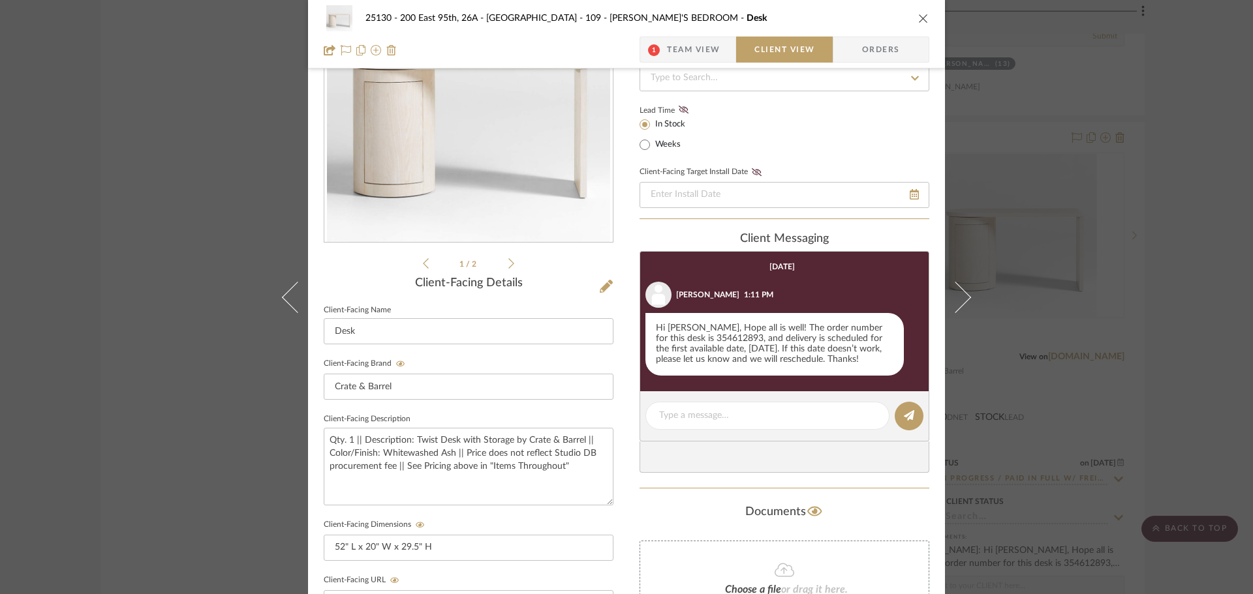
click at [1180, 200] on div "25130 - 200 East 95th, 26A - Kosheleva 109 - [PERSON_NAME]'S BEDROOM Desk 1 Tea…" at bounding box center [626, 297] width 1253 height 594
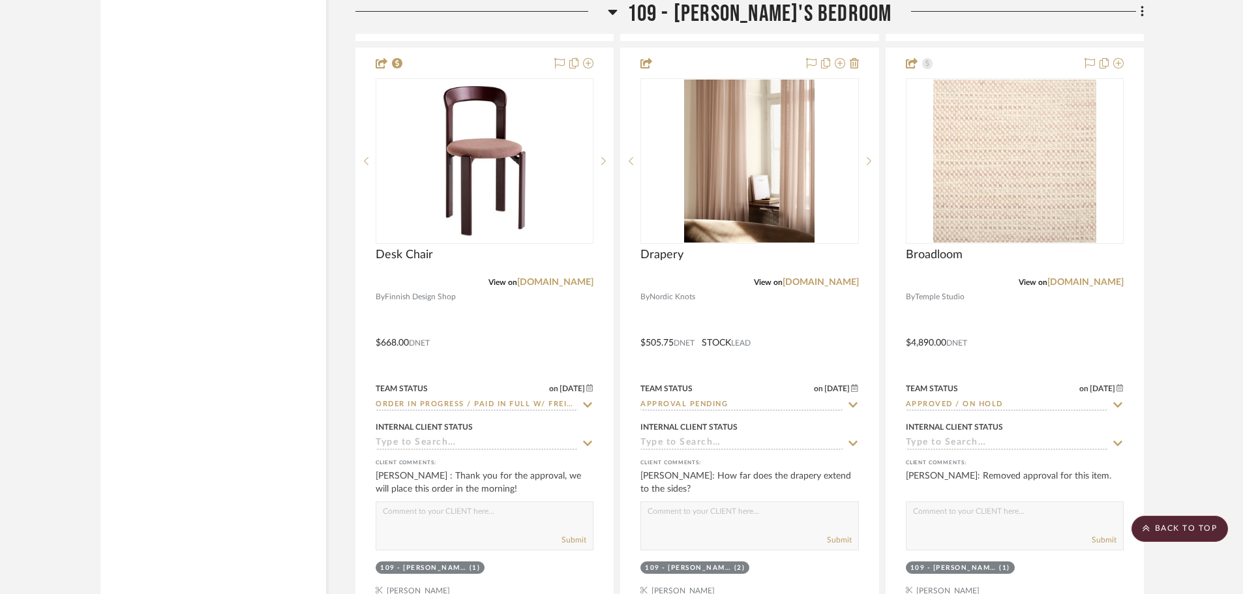
scroll to position [13439, 0]
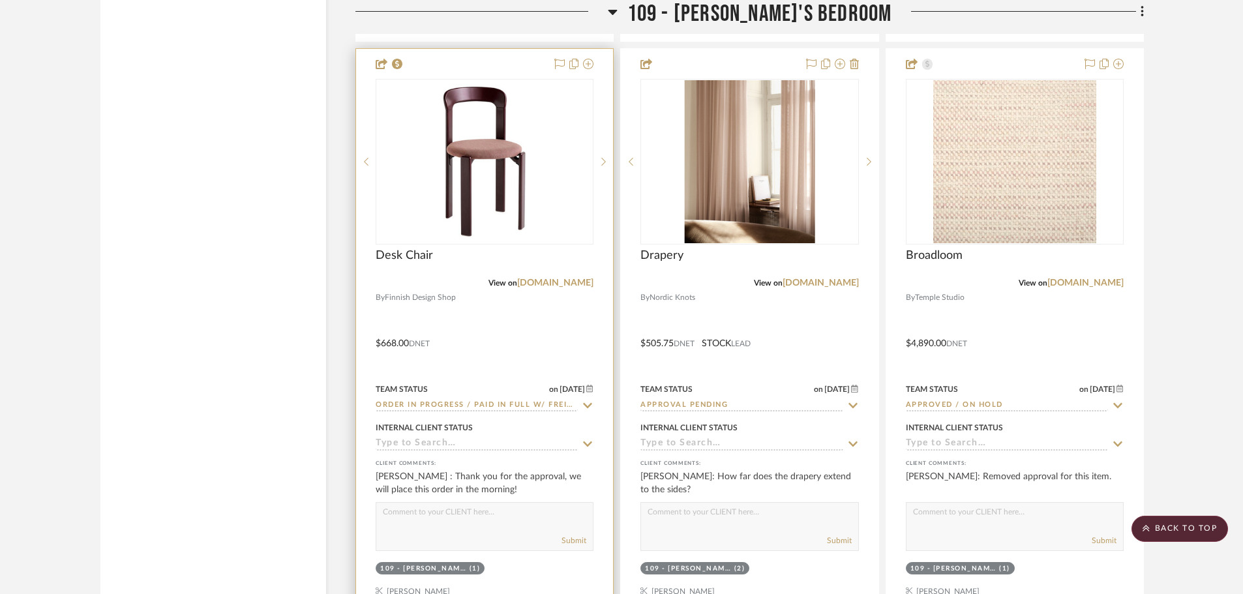
click at [495, 340] on div at bounding box center [484, 334] width 257 height 571
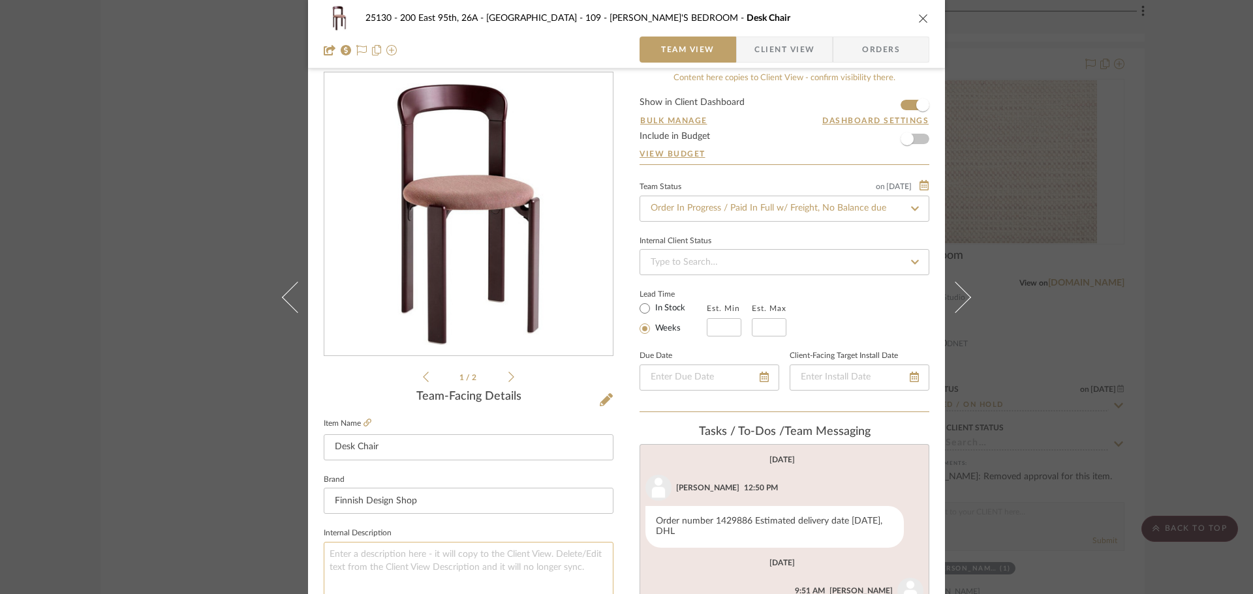
scroll to position [0, 0]
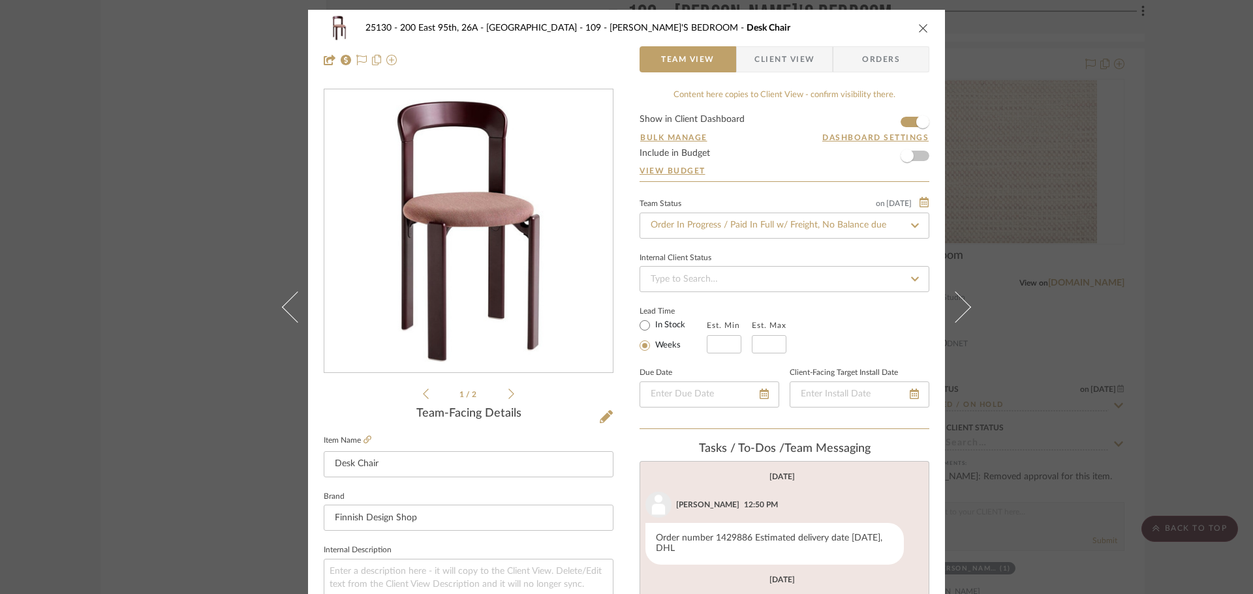
click at [508, 399] on icon at bounding box center [511, 394] width 6 height 12
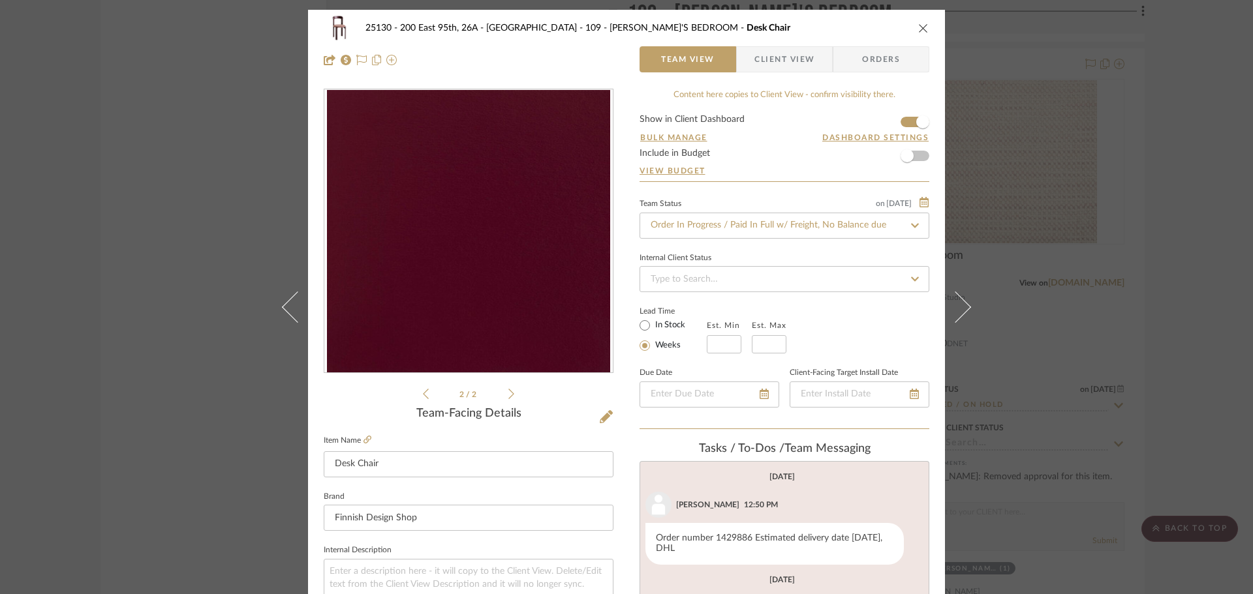
click at [429, 401] on li "2 / 2" at bounding box center [469, 394] width 80 height 16
click at [418, 397] on div "2 / 2" at bounding box center [469, 245] width 290 height 313
click at [423, 394] on icon at bounding box center [426, 394] width 6 height 12
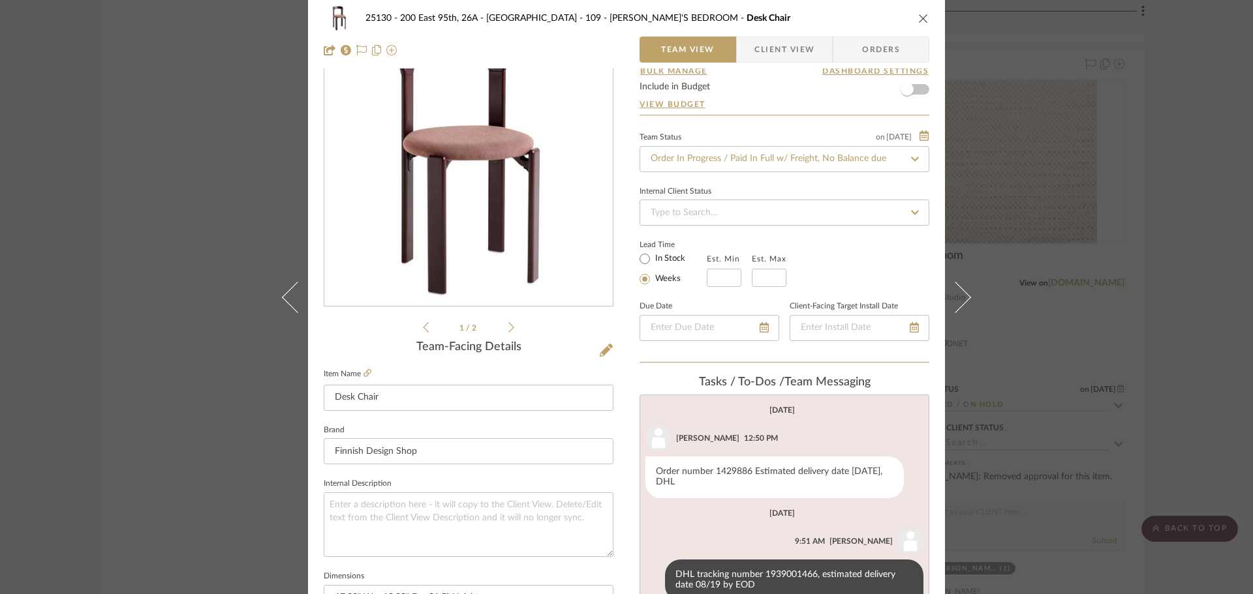
scroll to position [130, 0]
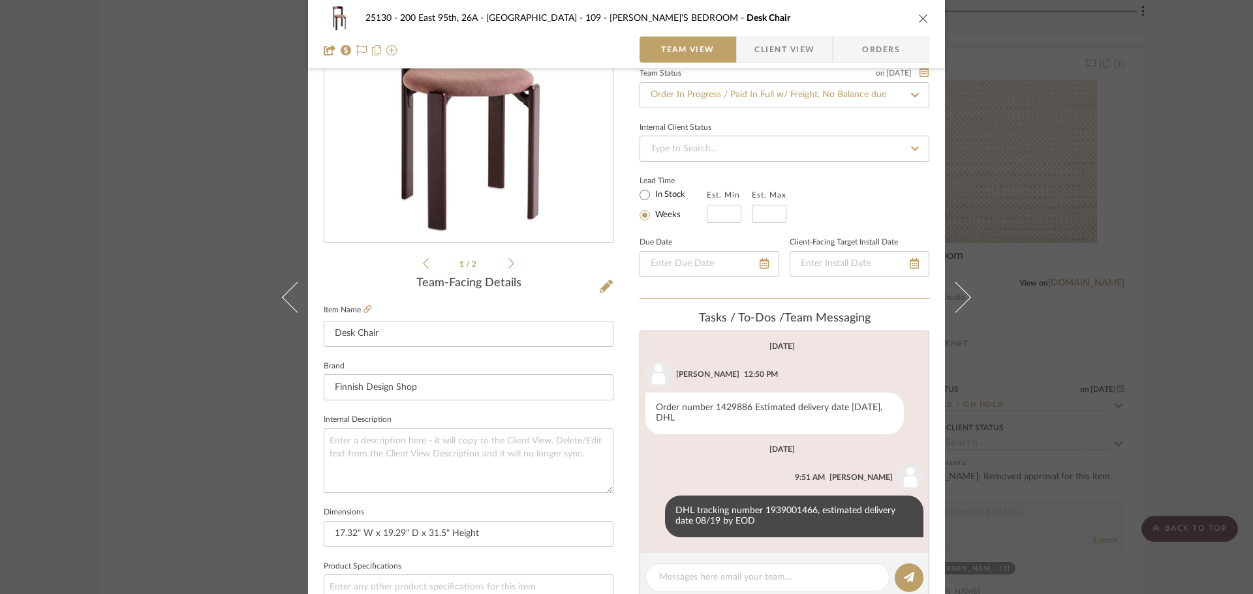
click at [1125, 402] on div "25130 - 200 East 95th, 26A - Kosheleva 109 - [PERSON_NAME]'S BEDROOM Desk Chair…" at bounding box center [626, 297] width 1253 height 594
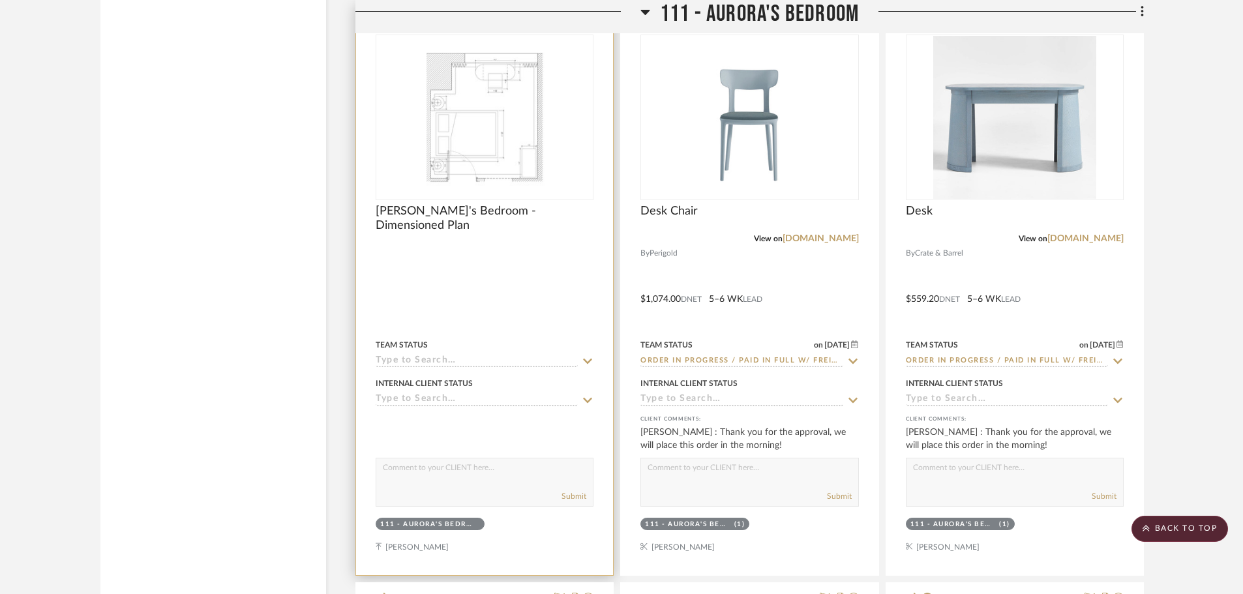
scroll to position [15396, 0]
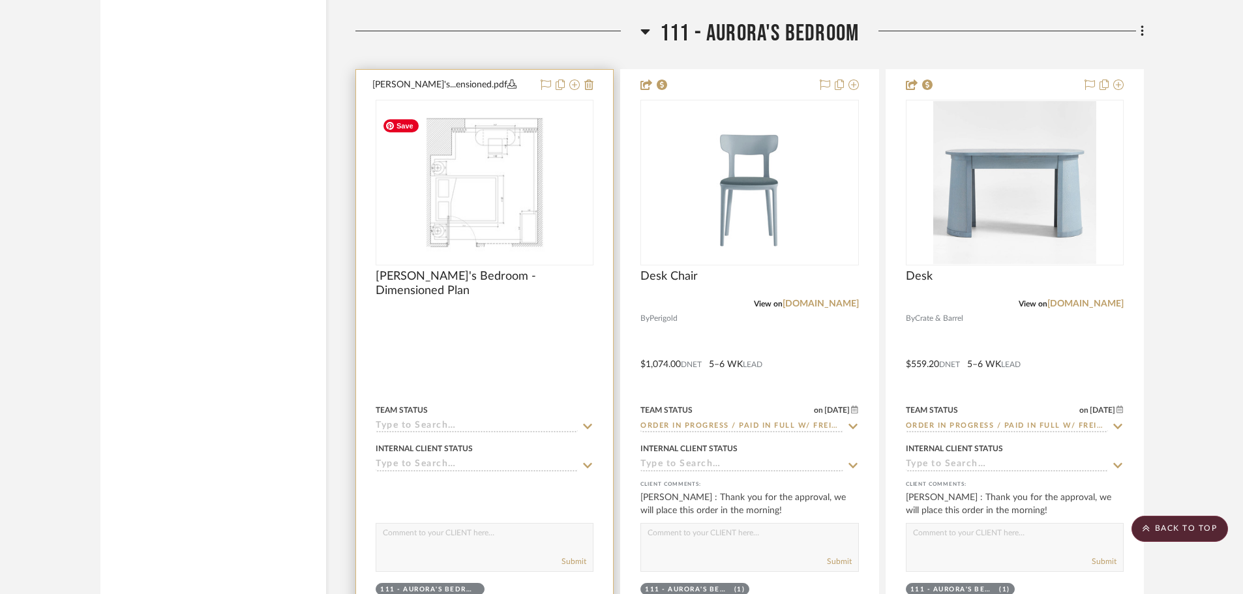
click at [523, 229] on img "0" at bounding box center [484, 182] width 215 height 139
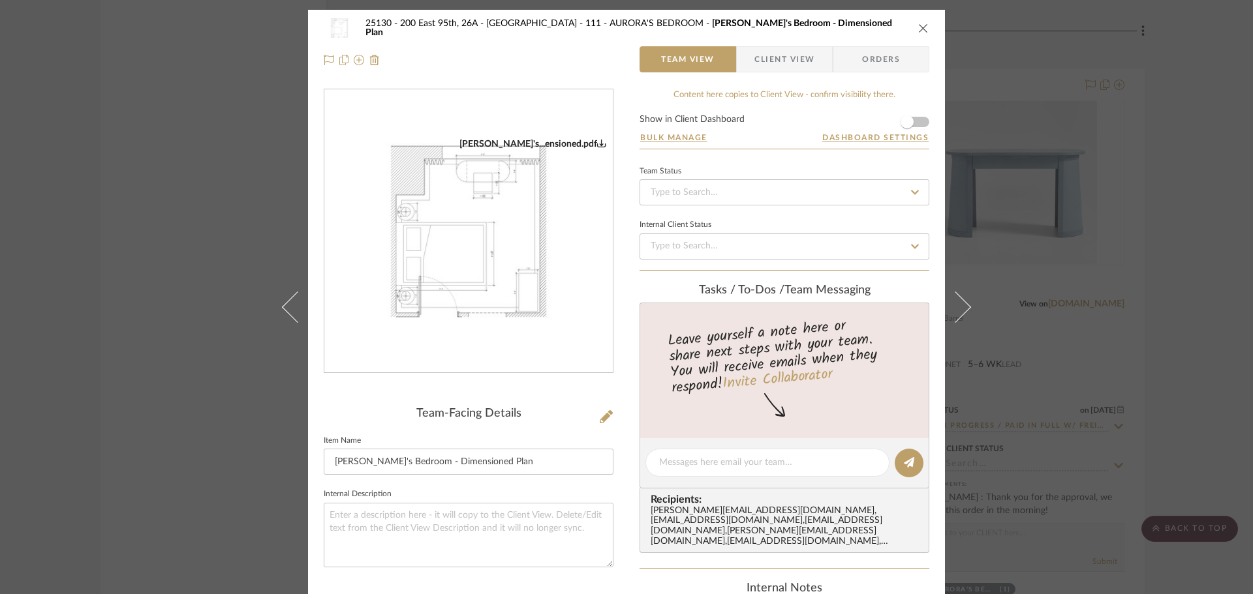
click at [484, 292] on img "0" at bounding box center [468, 231] width 288 height 187
click at [1180, 343] on div "25130 - 200 East 95th, 26A - Kosheleva 111 - AURORA'S BEDROOM Aurora's Bedroom …" at bounding box center [626, 297] width 1253 height 594
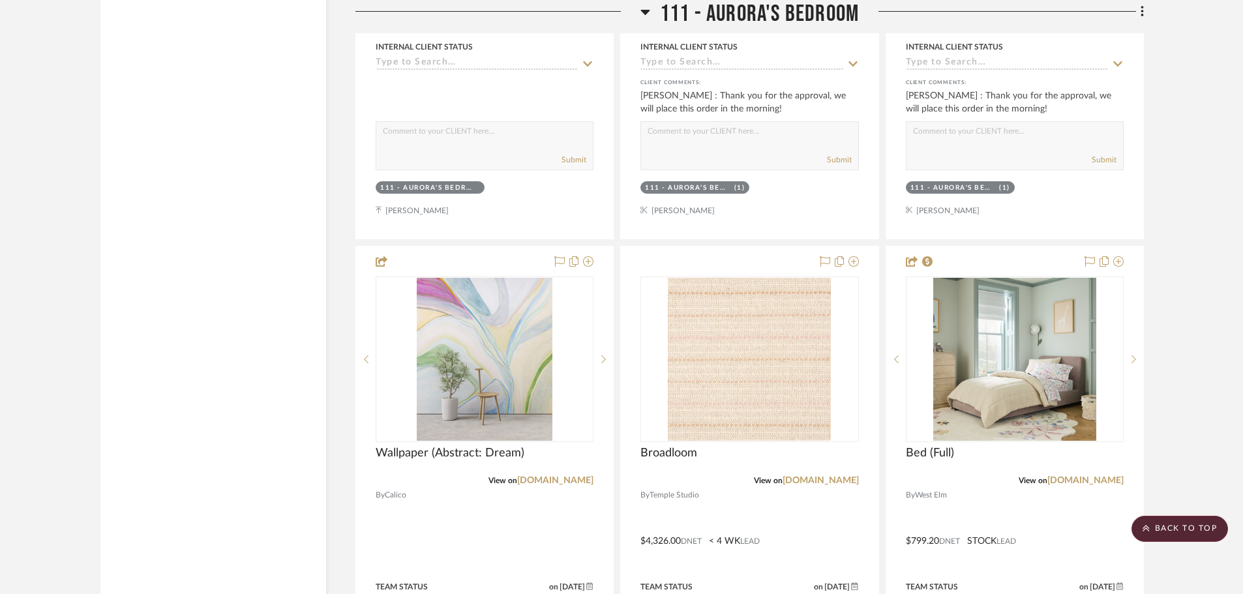
scroll to position [15984, 0]
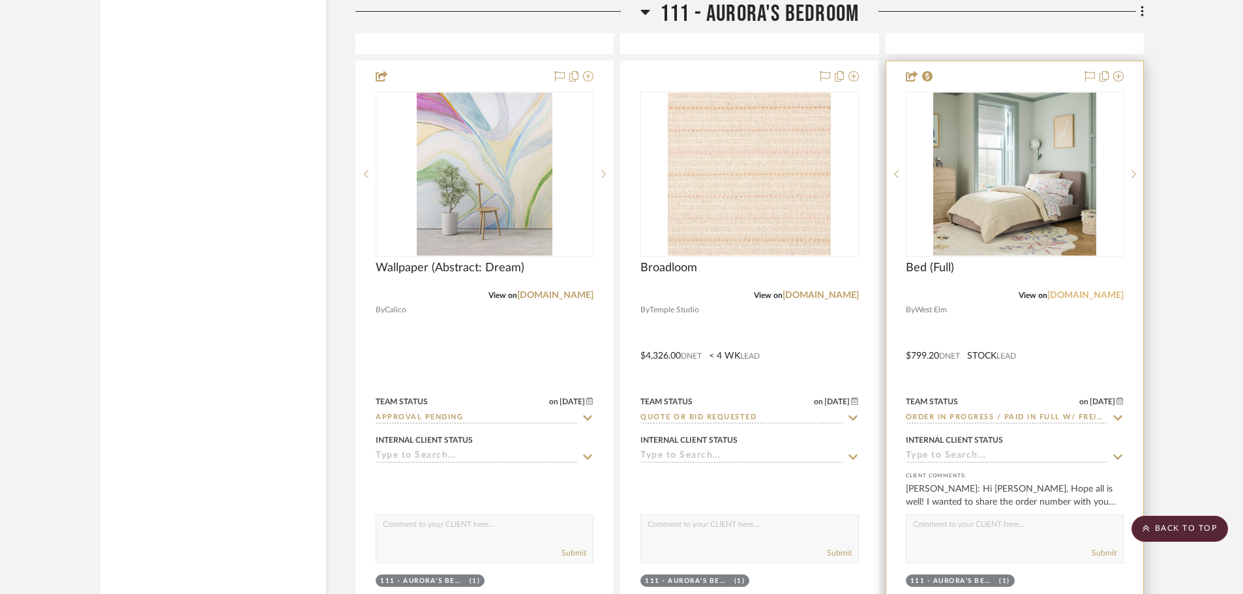
click at [1089, 292] on link "[DOMAIN_NAME]" at bounding box center [1086, 295] width 76 height 9
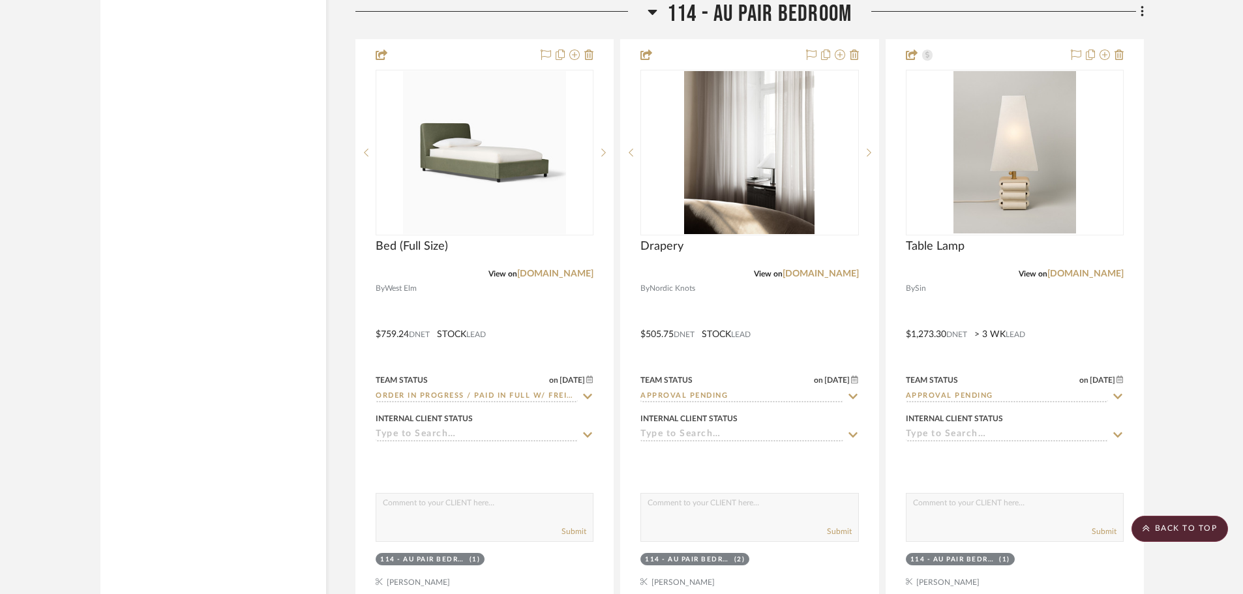
scroll to position [19064, 0]
